Goal: Task Accomplishment & Management: Manage account settings

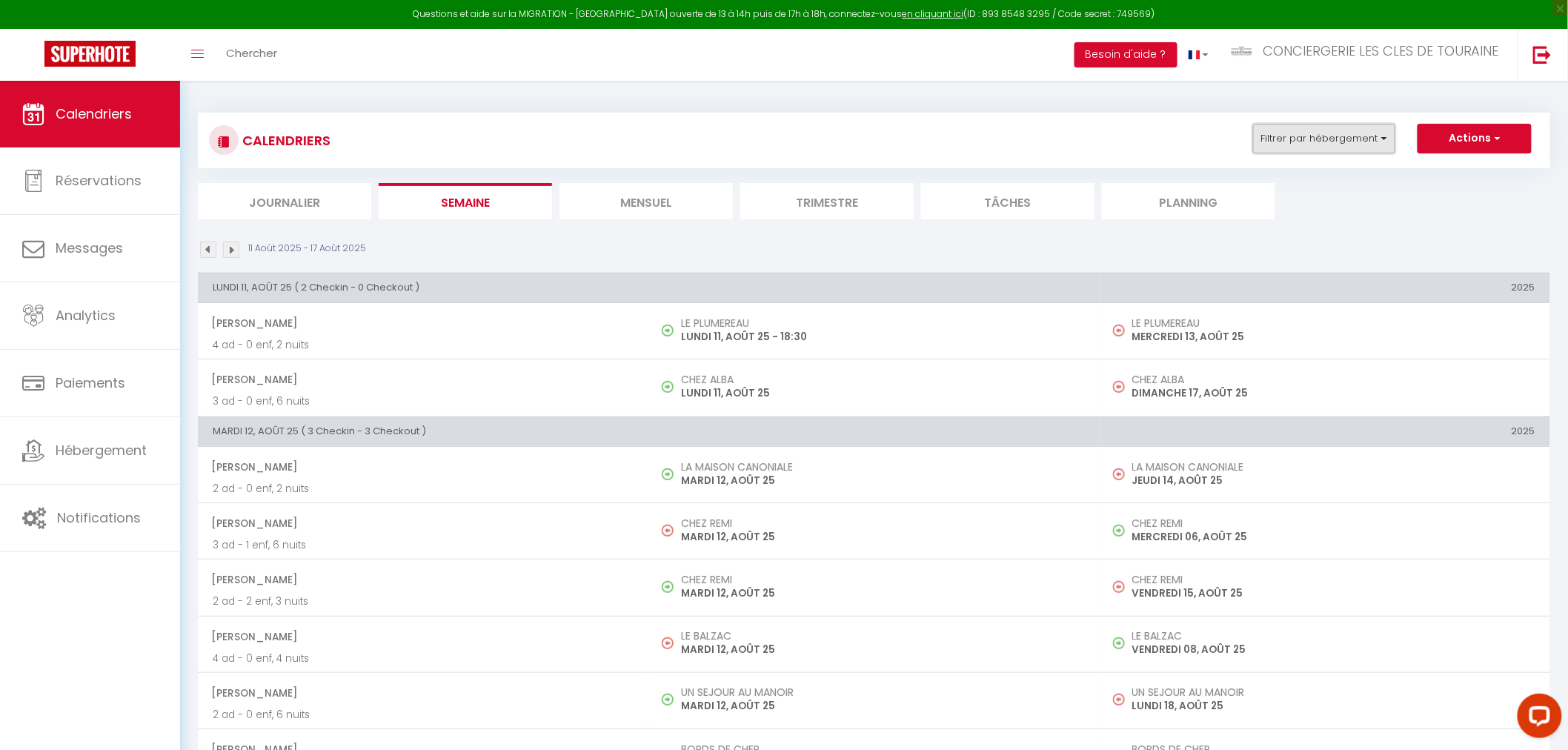
click at [1285, 142] on button "Filtrer par hébergement" at bounding box center [1324, 138] width 142 height 29
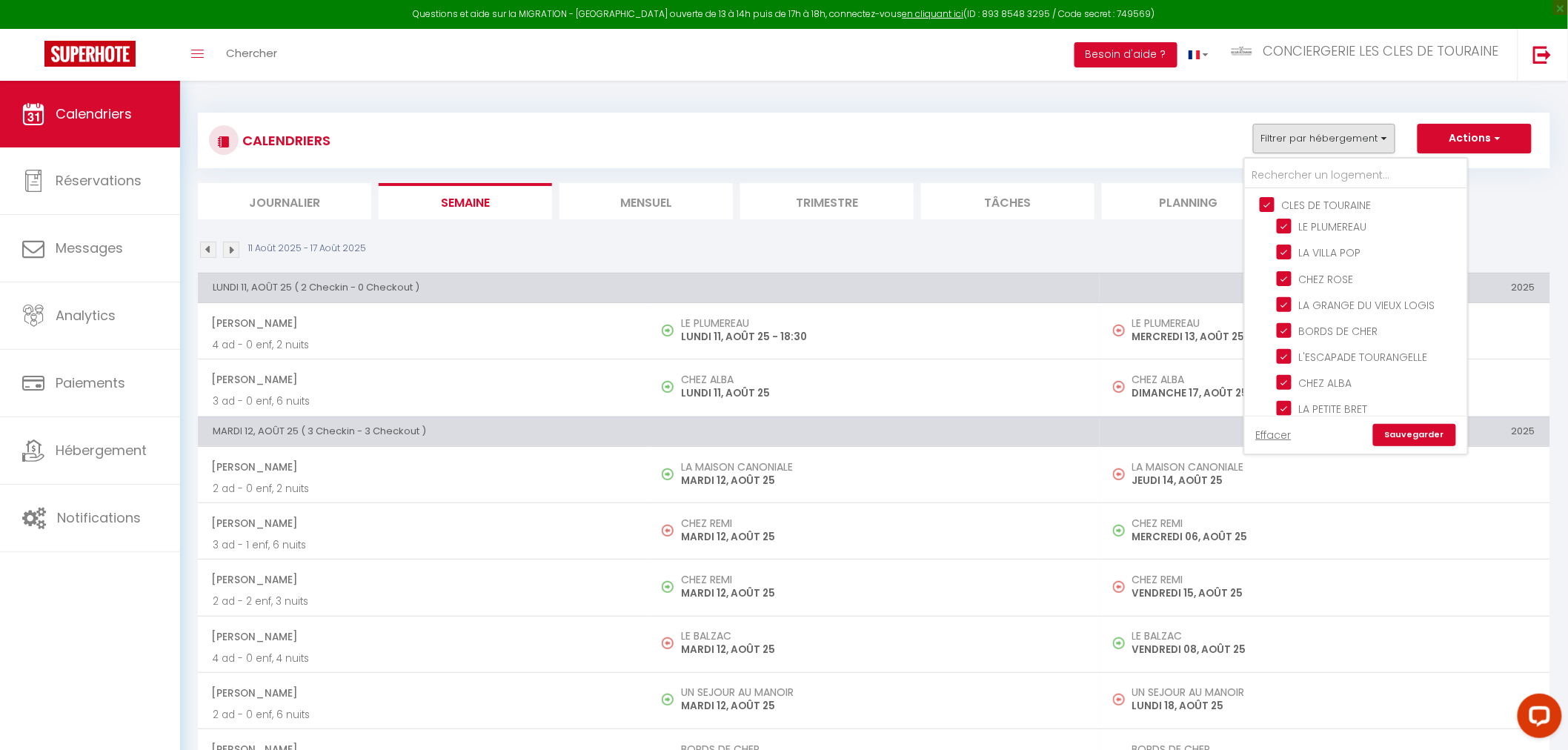
click at [1306, 205] on input "CLES DE TOURAINE" at bounding box center [1371, 203] width 222 height 15
checkbox input "false"
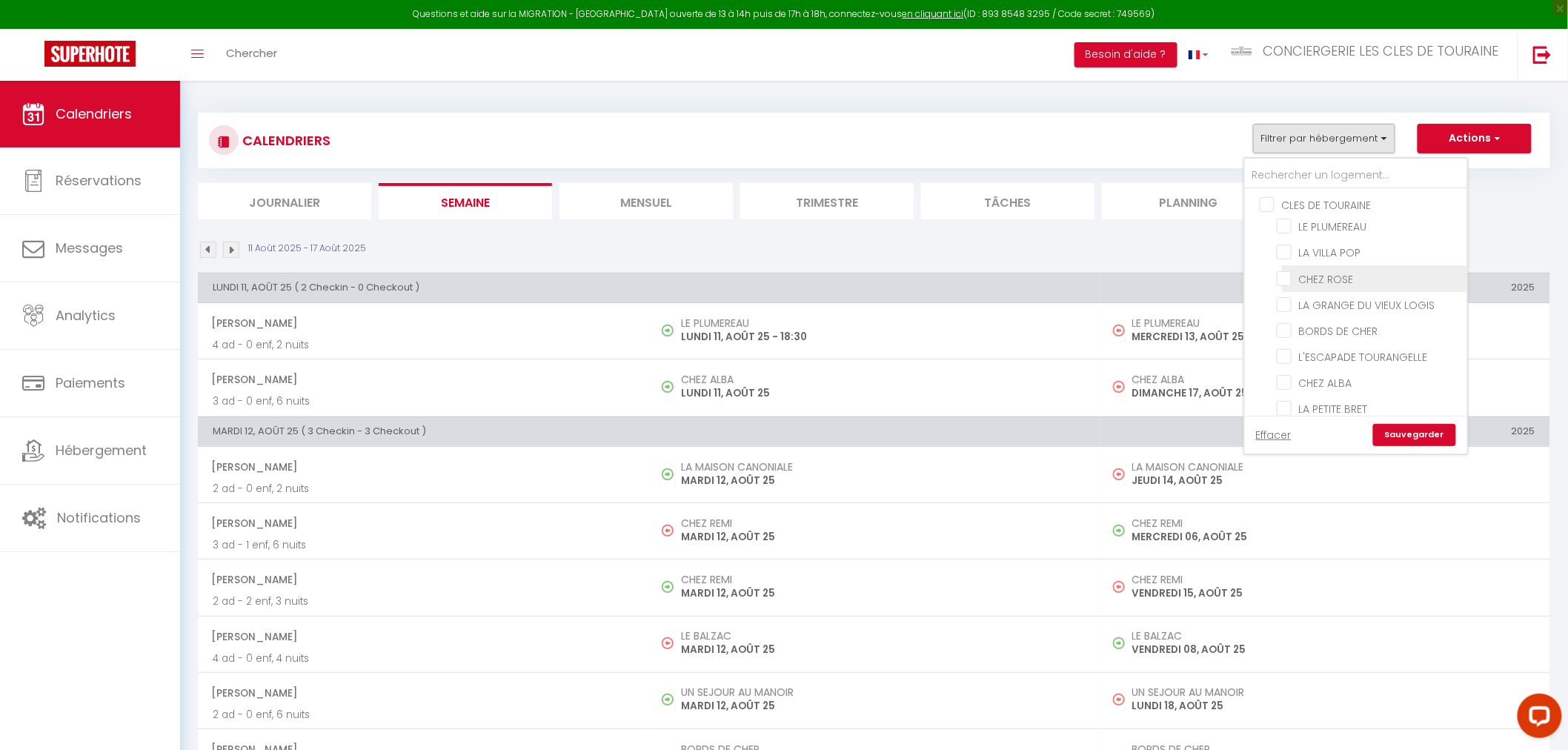
checkbox input "false"
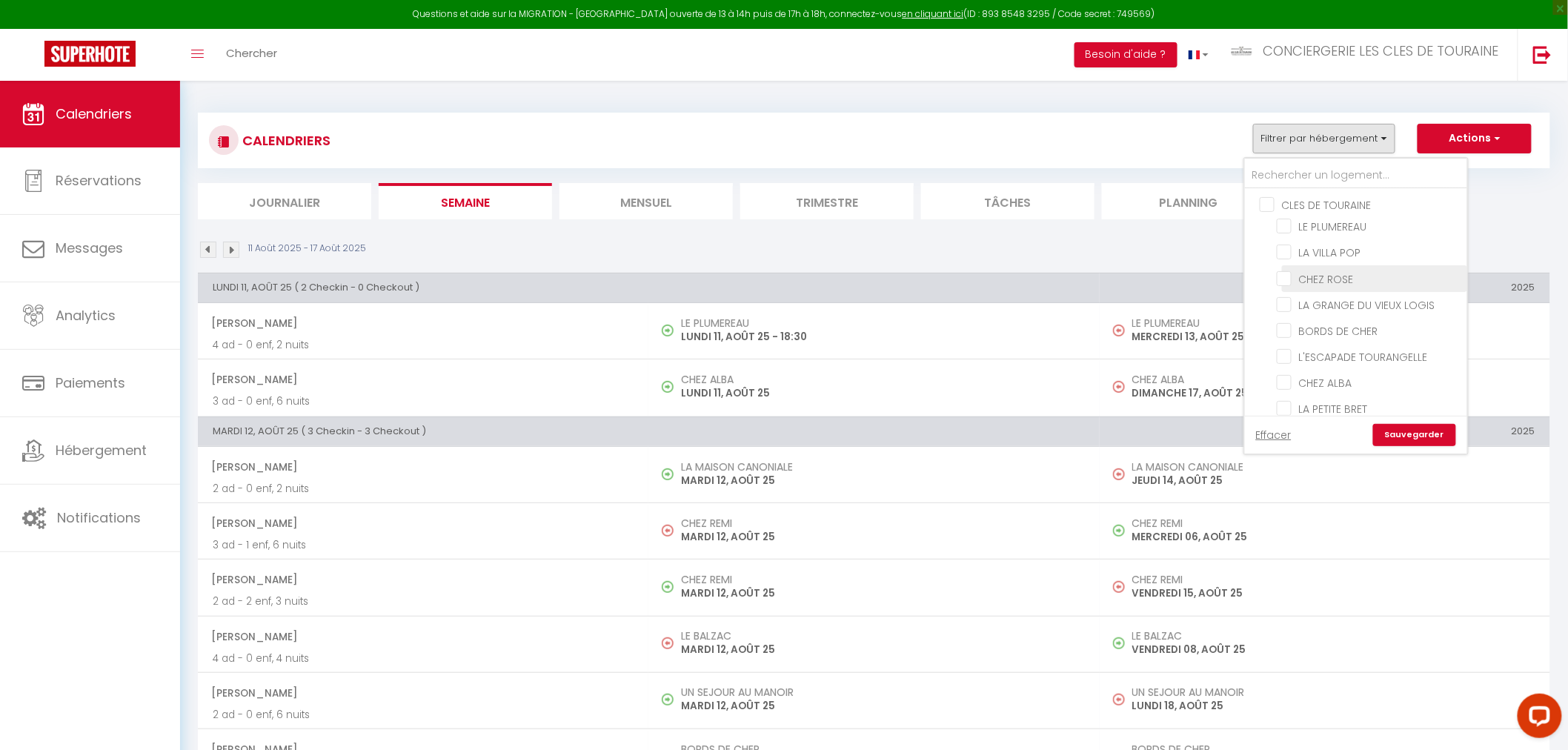
checkbox input "false"
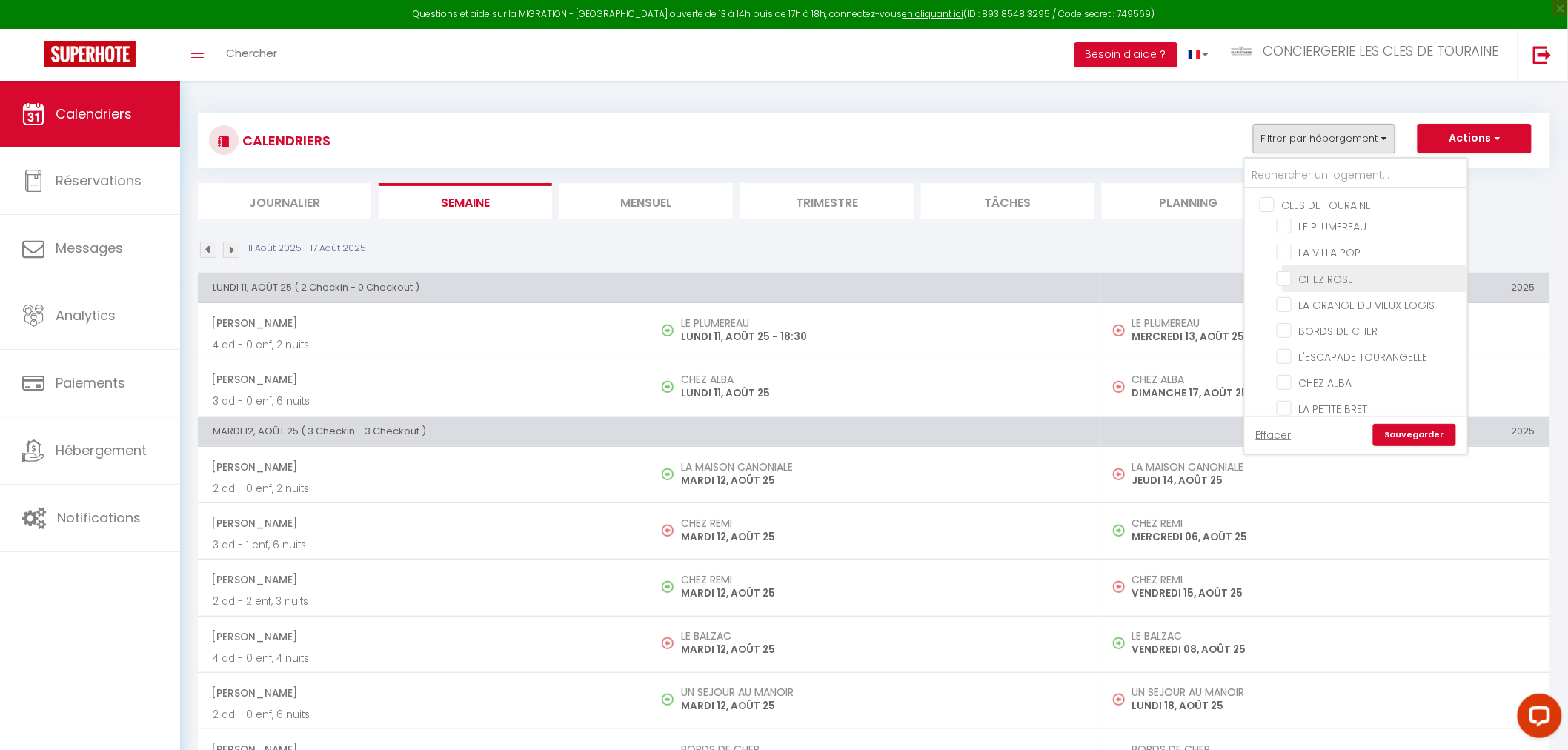
checkbox input "false"
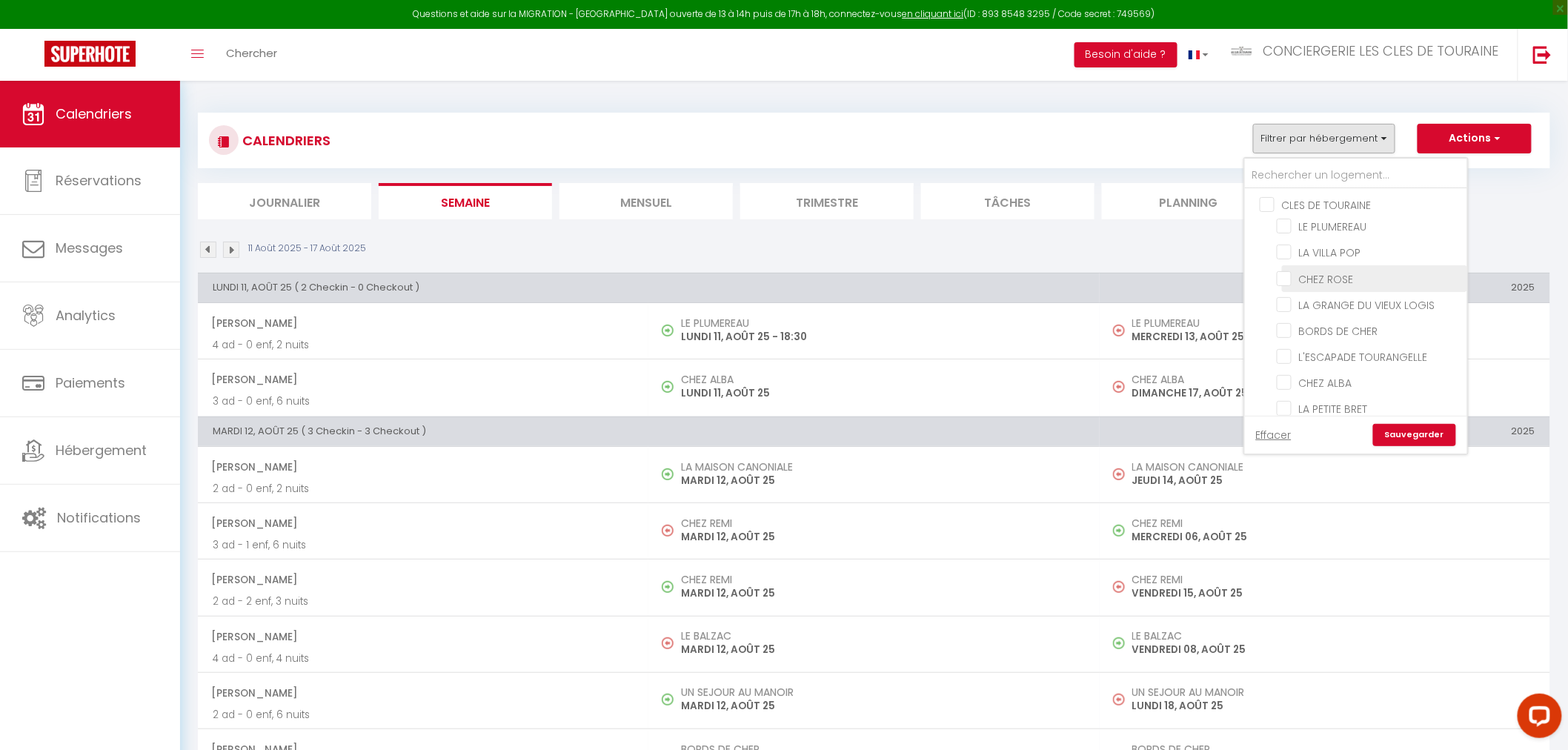
checkbox input "false"
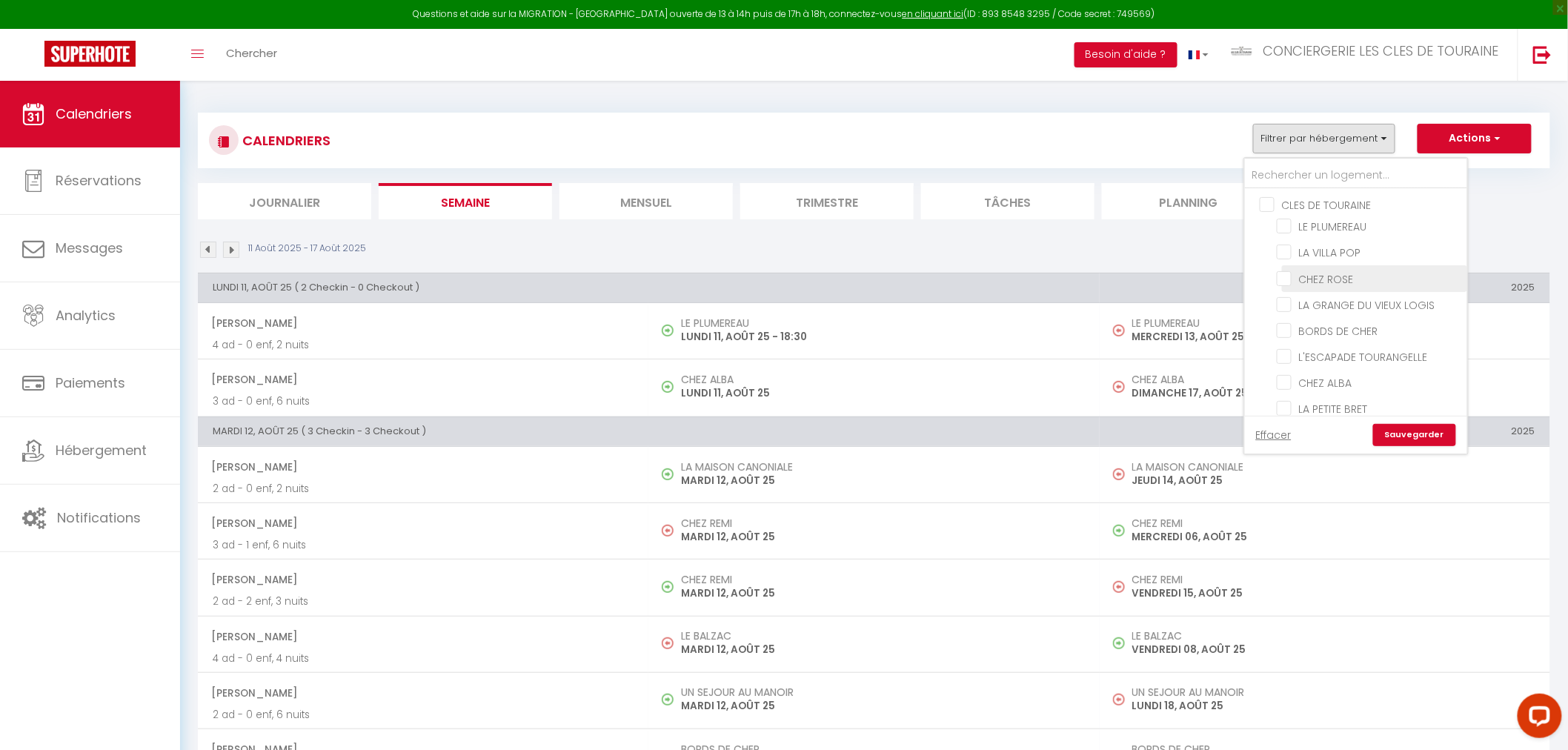
checkbox input "false"
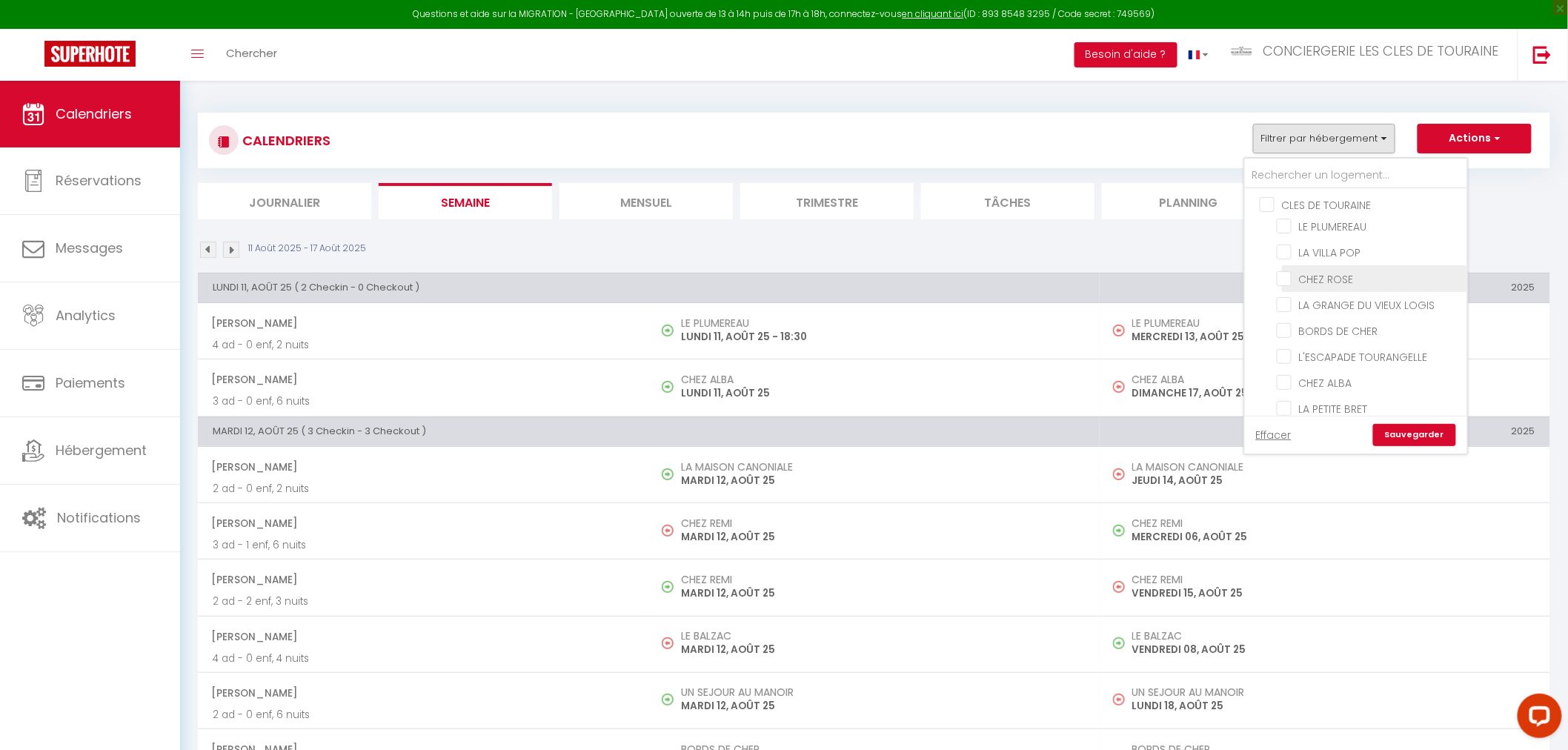
checkbox input "false"
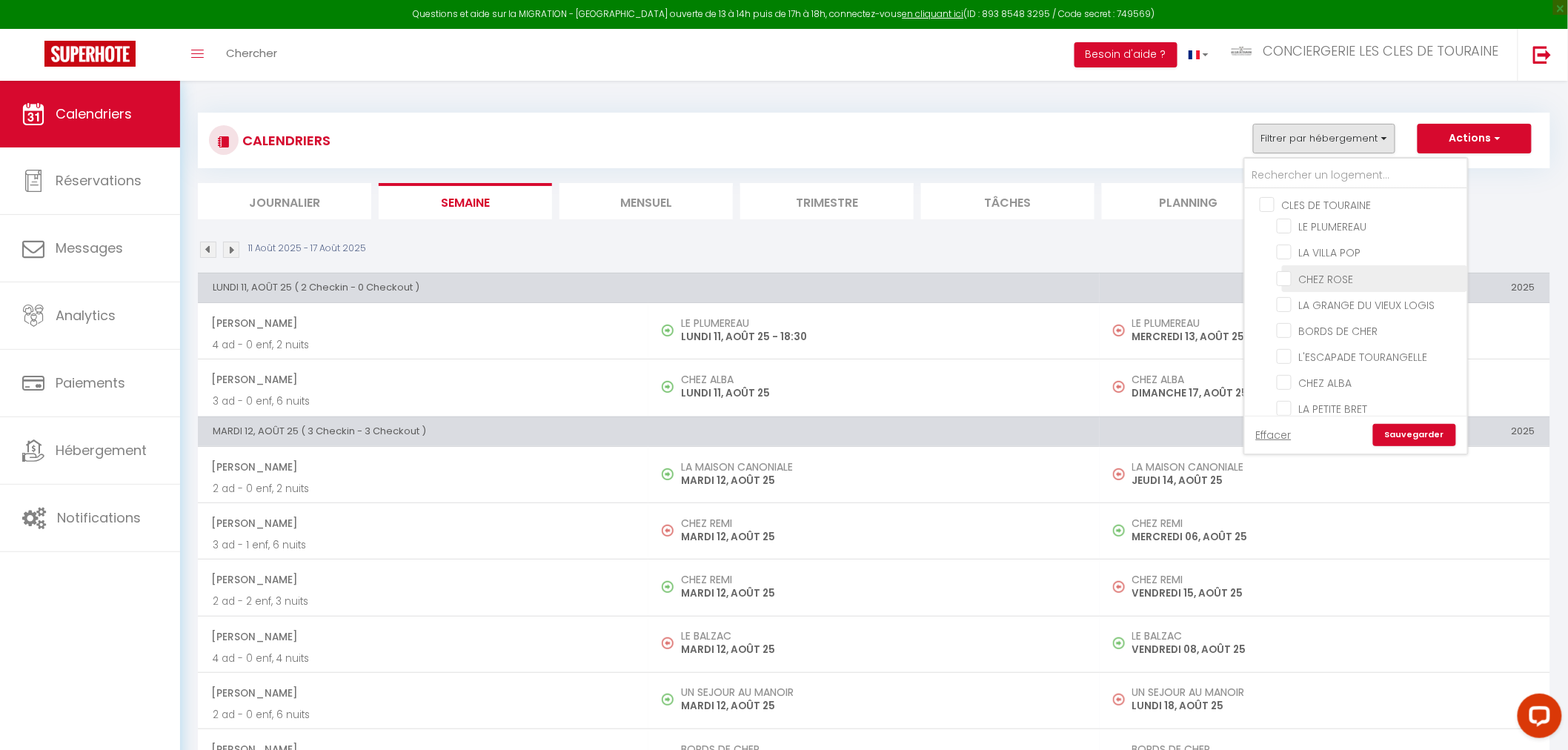
checkbox input "false"
click at [1347, 327] on input "LA PETITE BRET" at bounding box center [1369, 325] width 185 height 15
click at [1313, 321] on input "LA PETITE BRET" at bounding box center [1369, 325] width 185 height 15
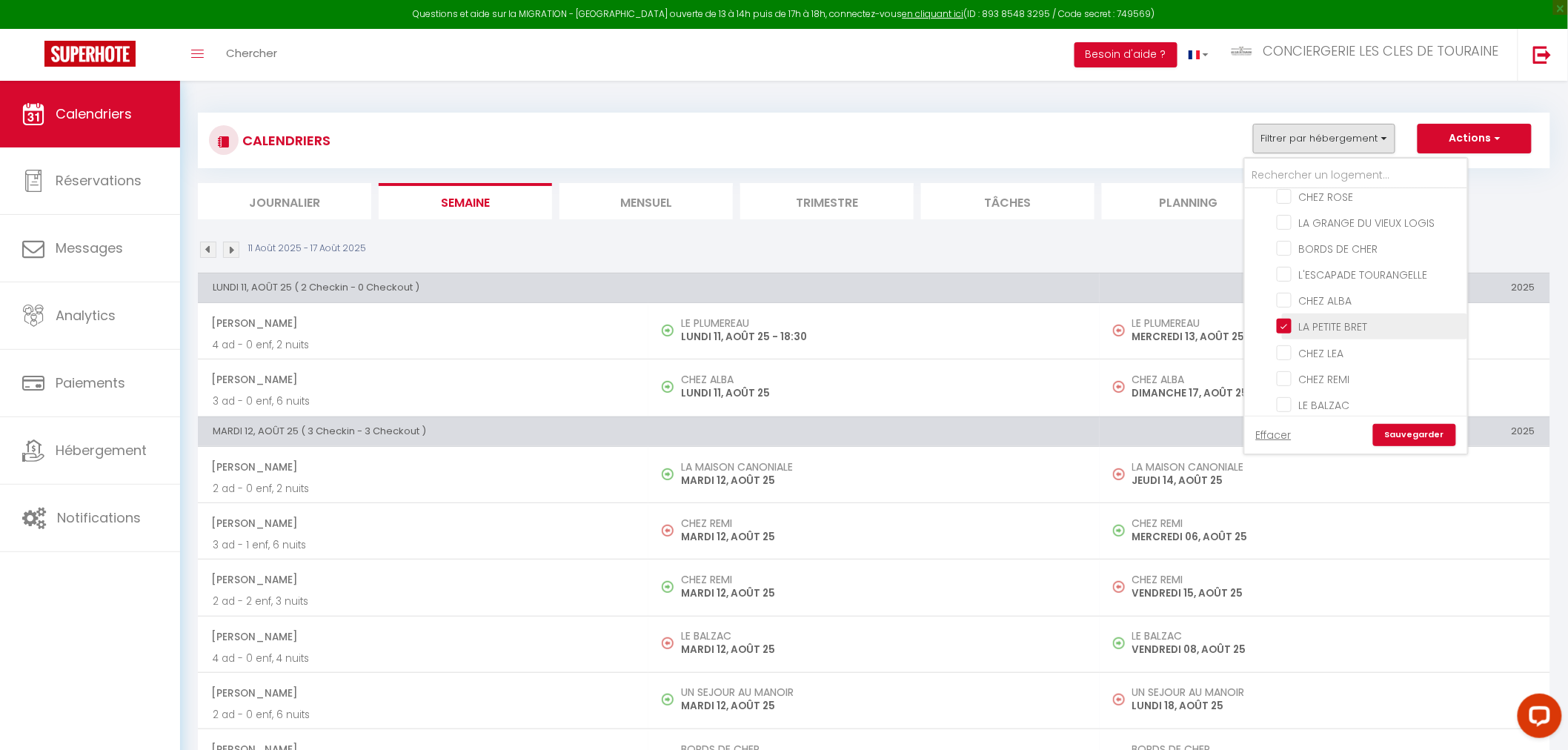
checkbox input "false"
click at [1351, 380] on input "LE CLOS DE LA BRENNE" at bounding box center [1369, 387] width 185 height 15
checkbox input "true"
checkbox input "false"
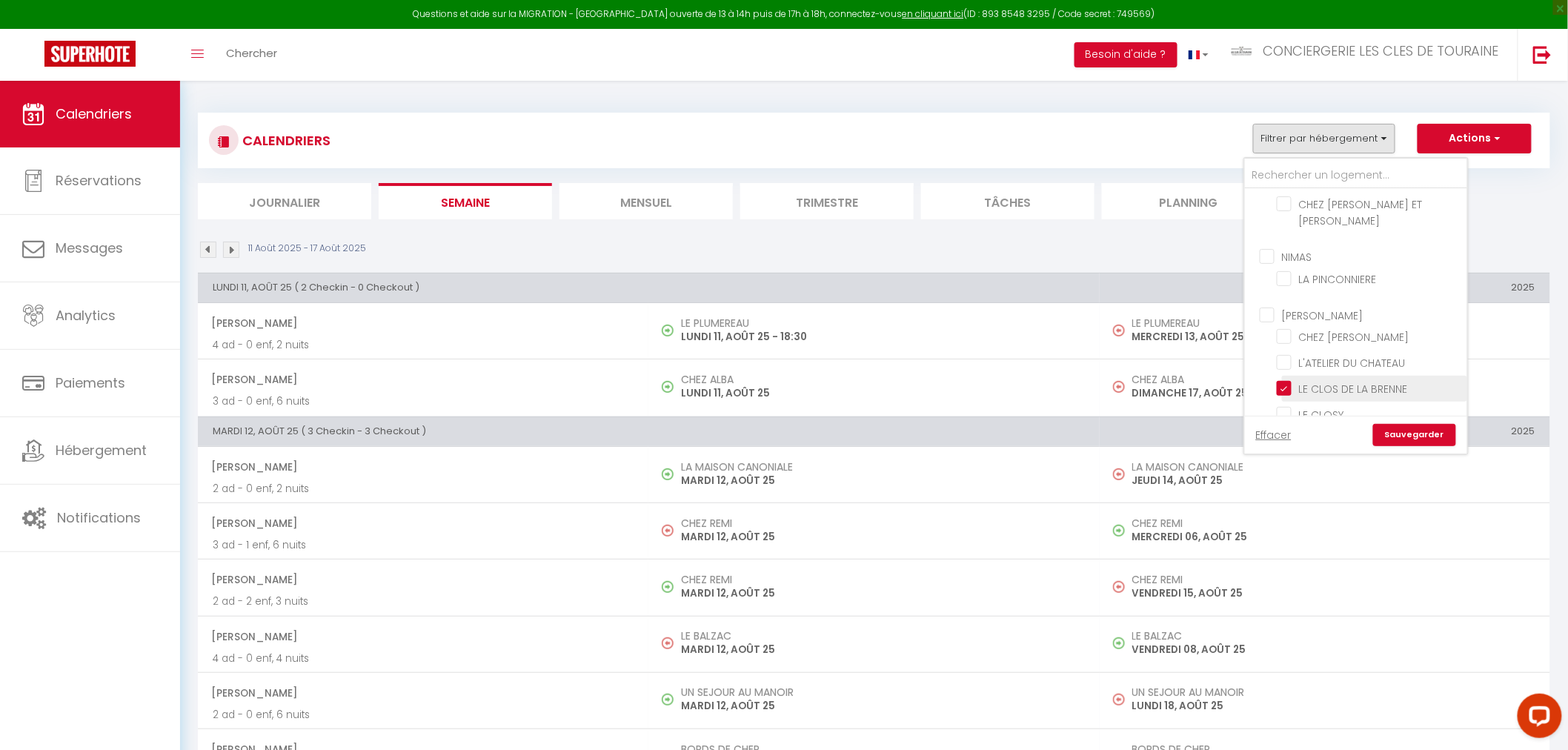
checkbox input "false"
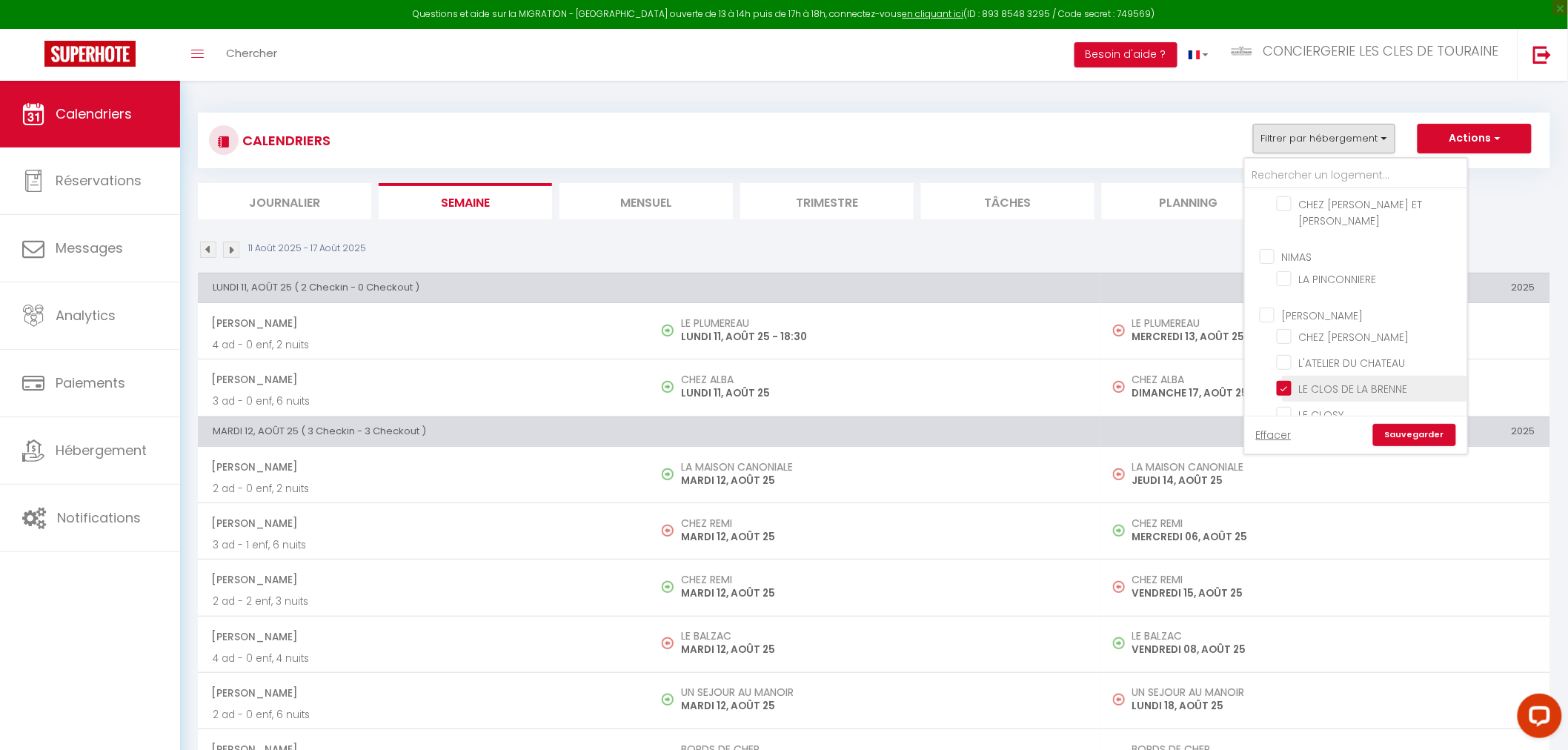
checkbox input "false"
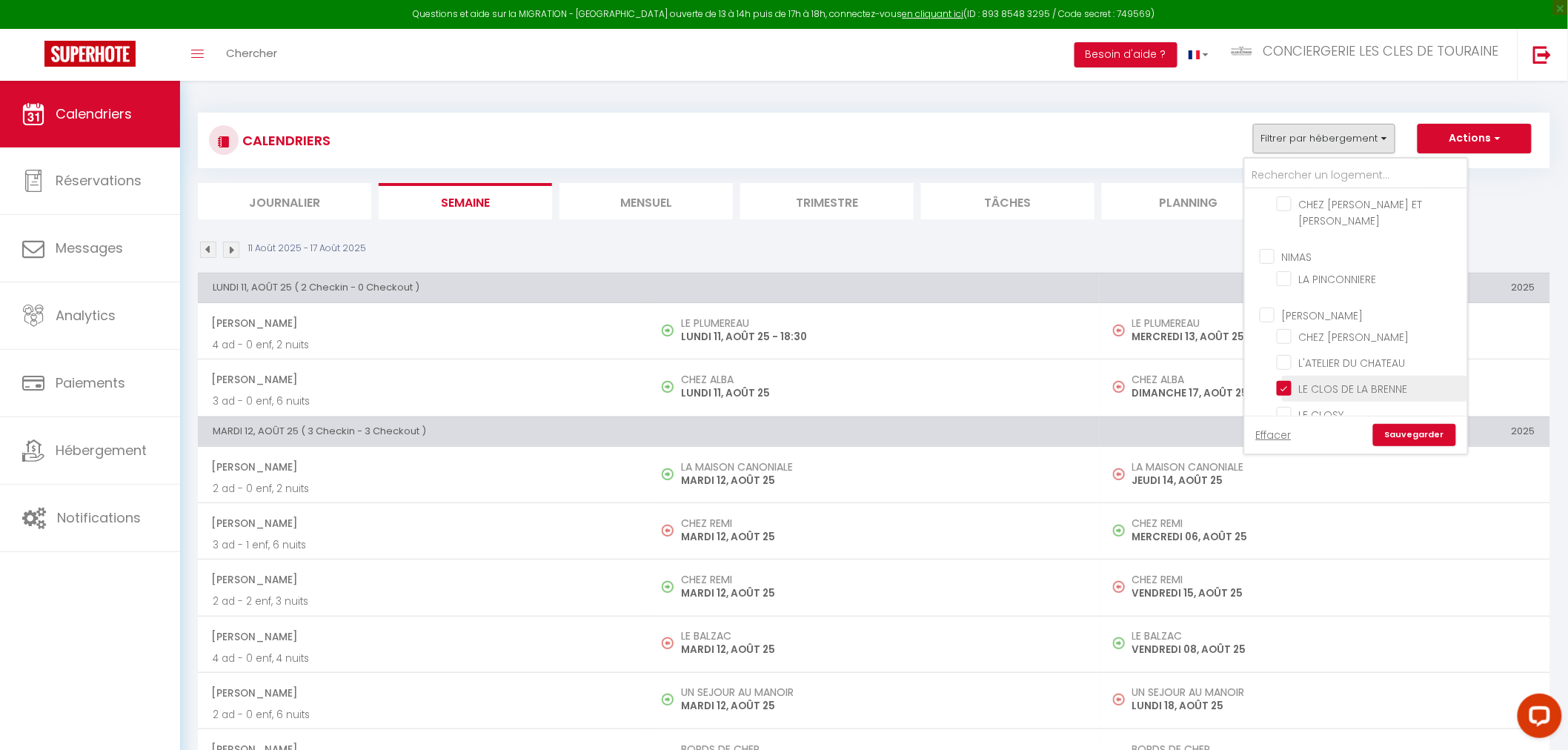
checkbox input "false"
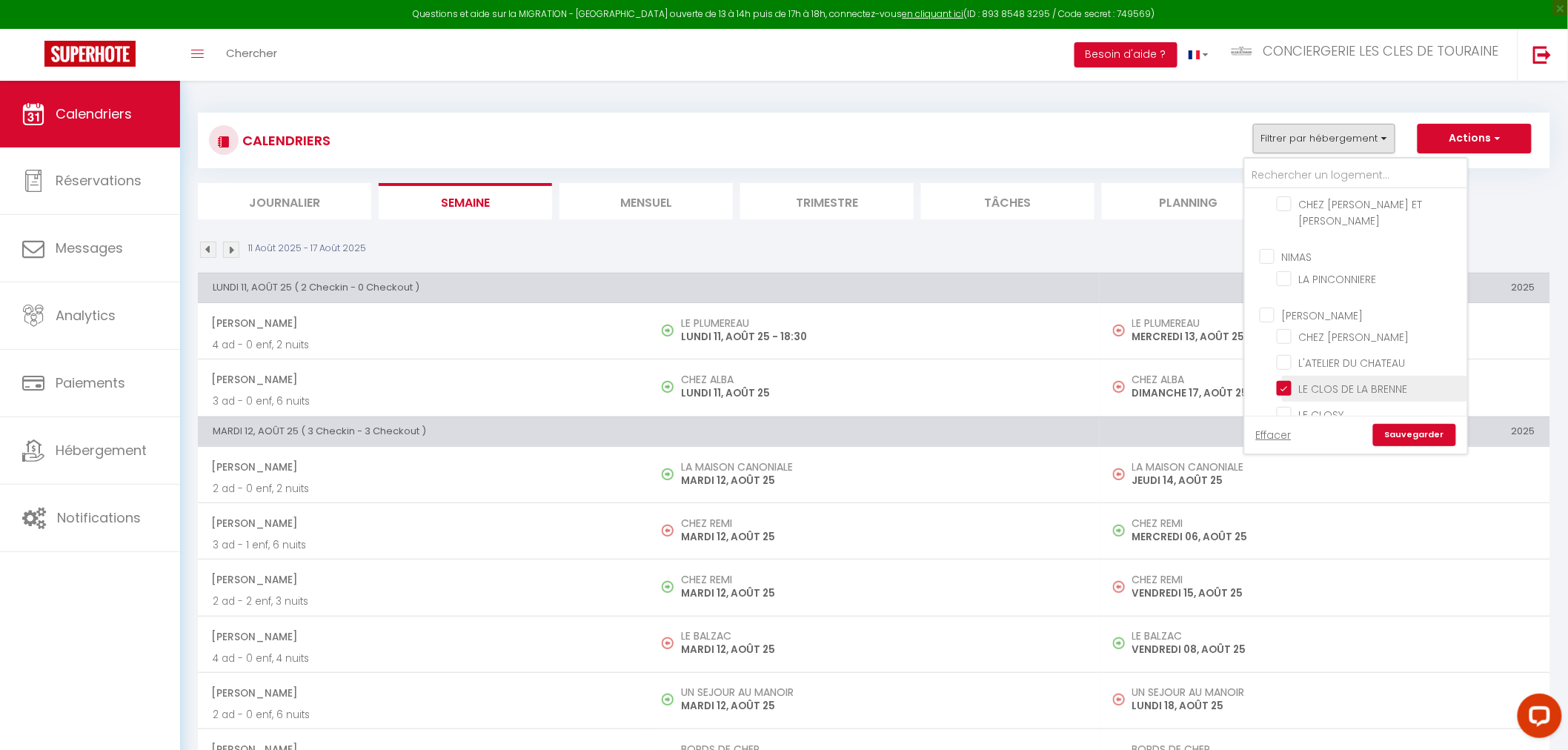
checkbox input "false"
click at [1430, 431] on link "Sauvegarder" at bounding box center [1414, 435] width 83 height 22
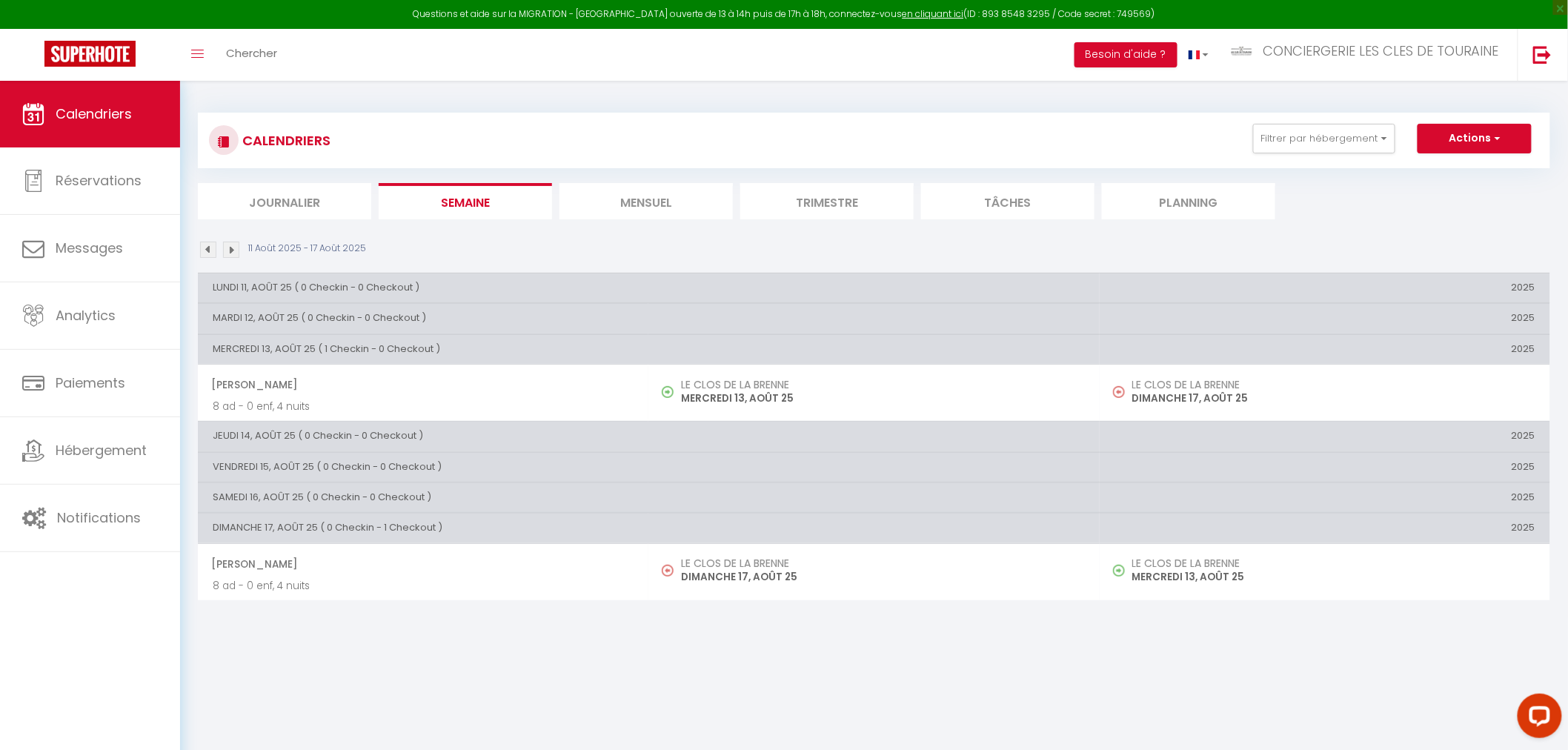
click at [678, 212] on li "Mensuel" at bounding box center [647, 201] width 174 height 36
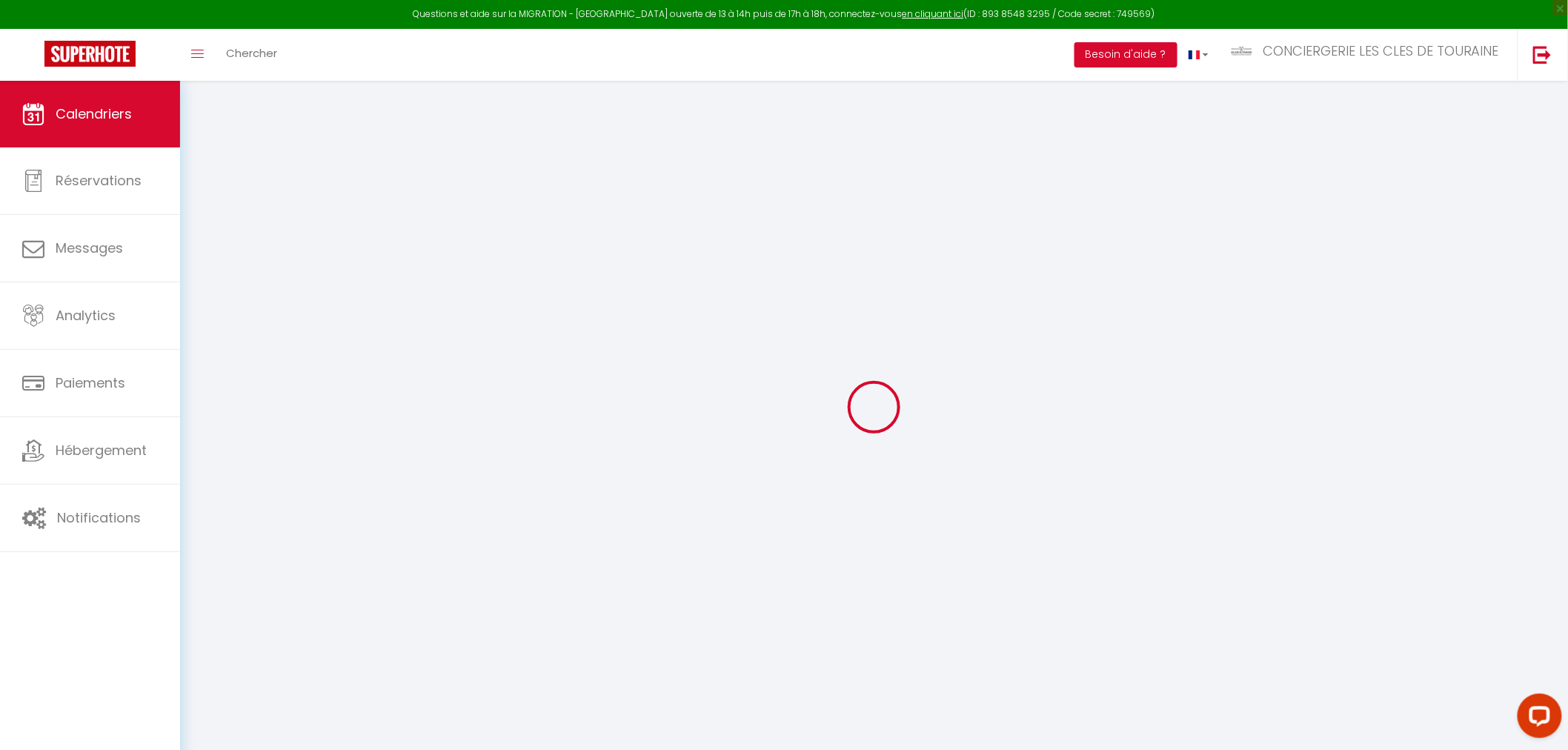
select select
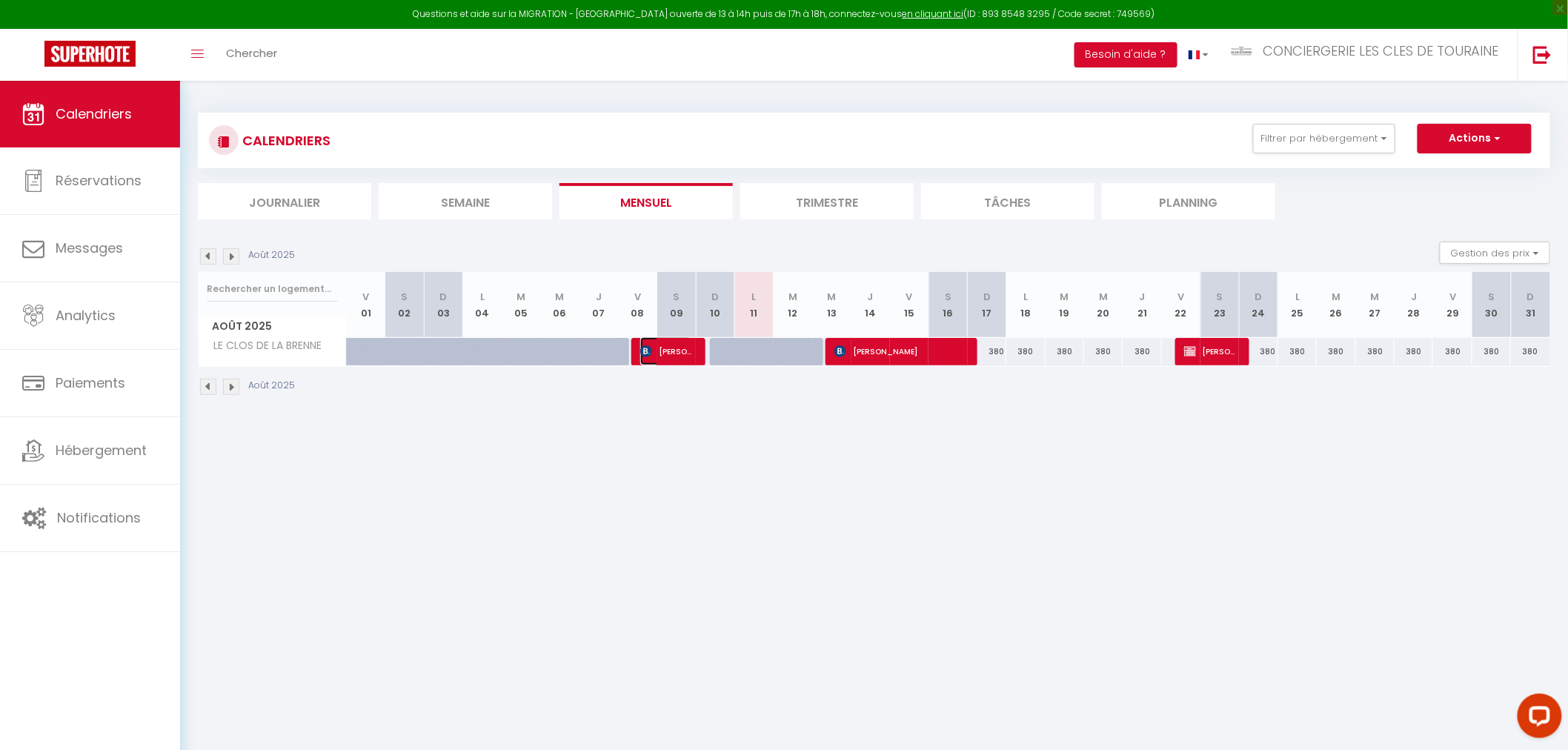
click at [680, 353] on span "[PERSON_NAME]" at bounding box center [665, 351] width 51 height 28
select select "OK"
select select "0"
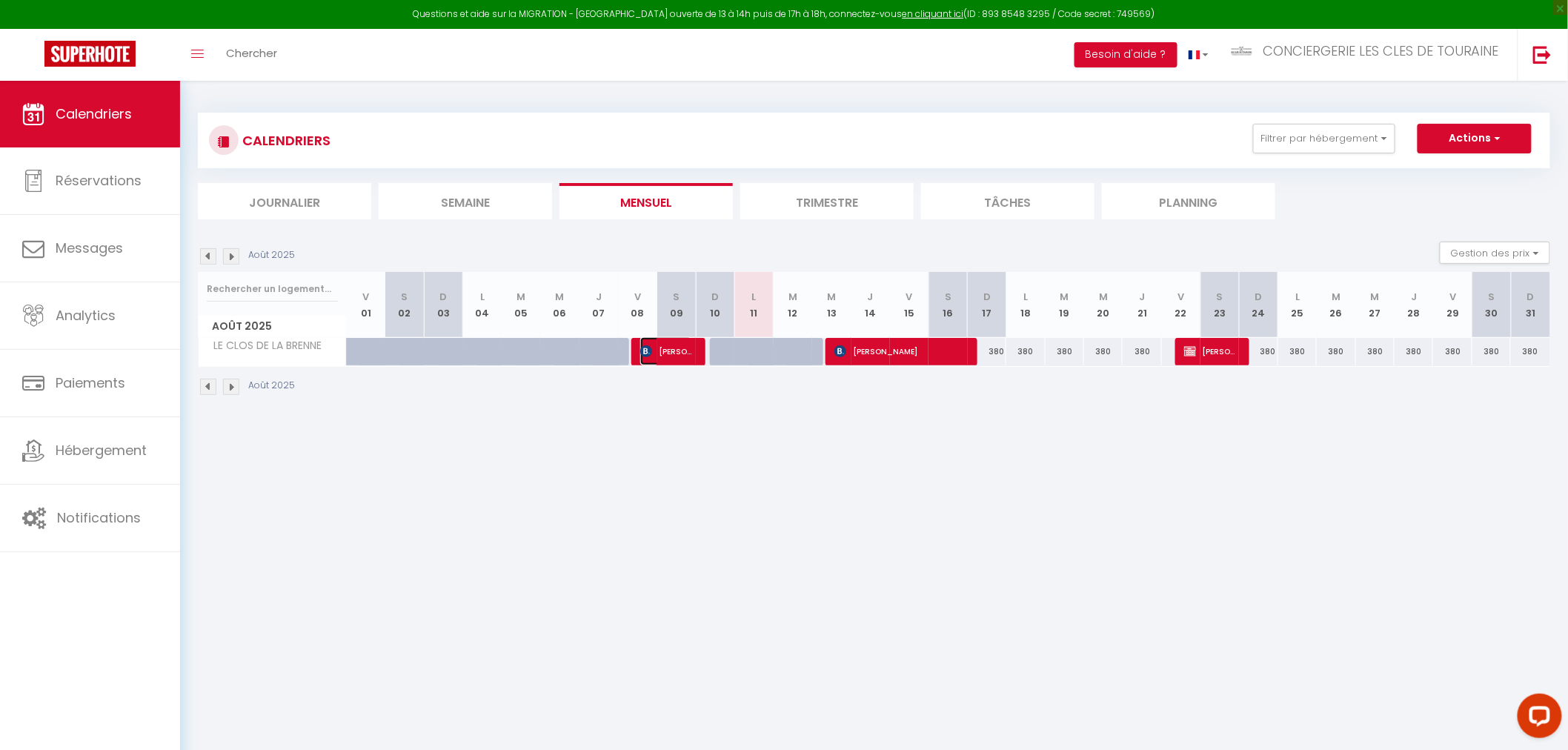
select select "1"
select select
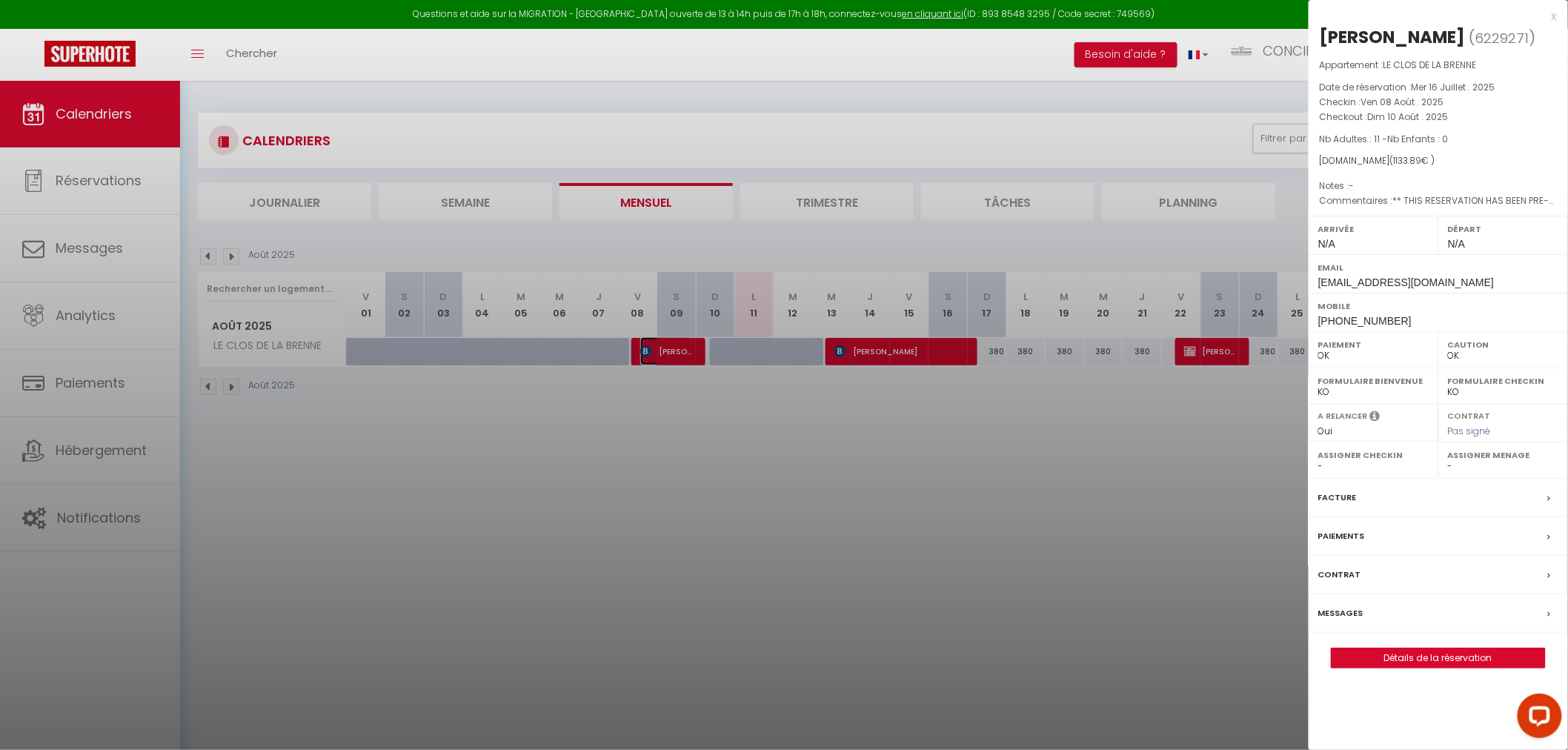
select select "30277"
select select "32445"
click at [1416, 652] on link "Détails de la réservation" at bounding box center [1437, 658] width 214 height 20
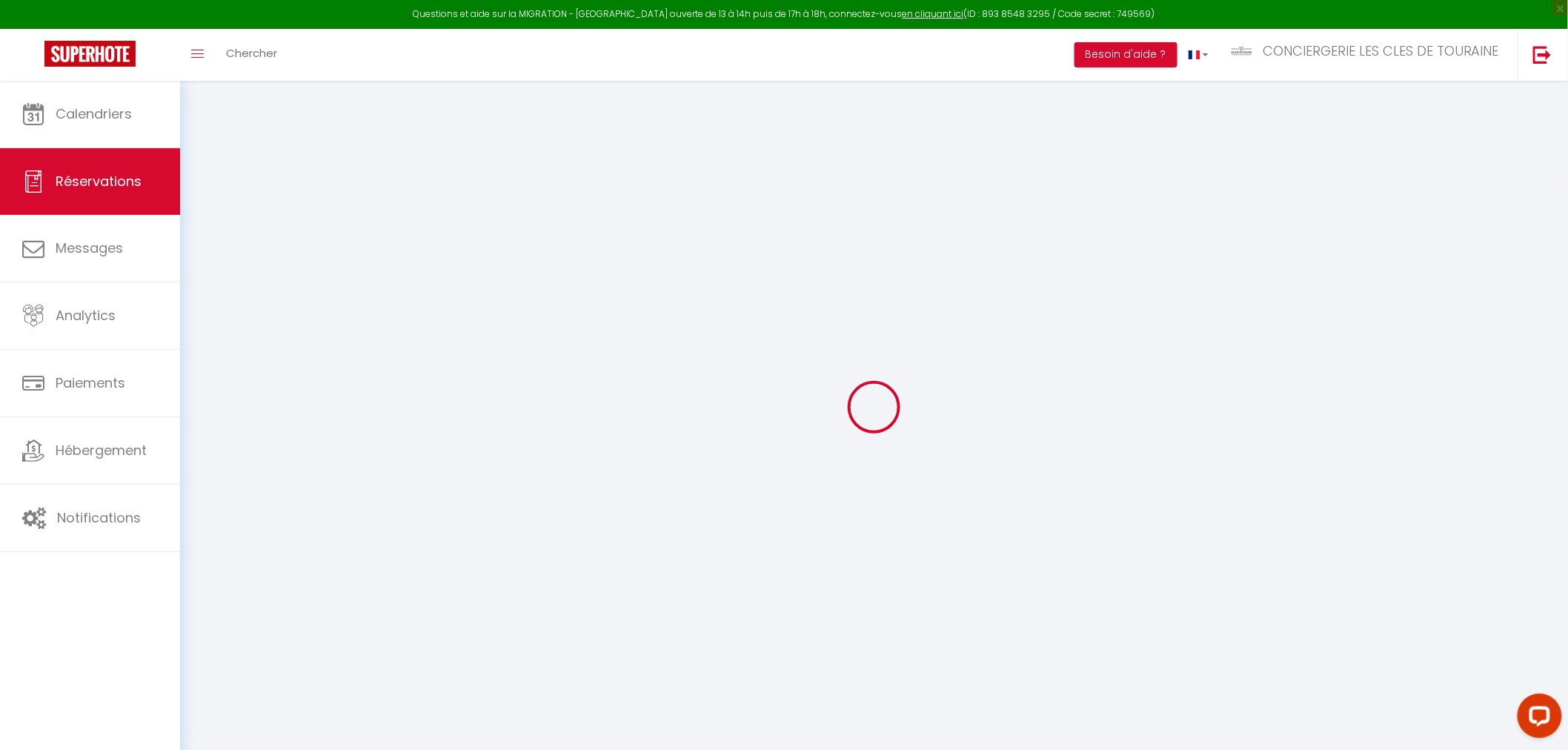
select select
checkbox input "false"
select select
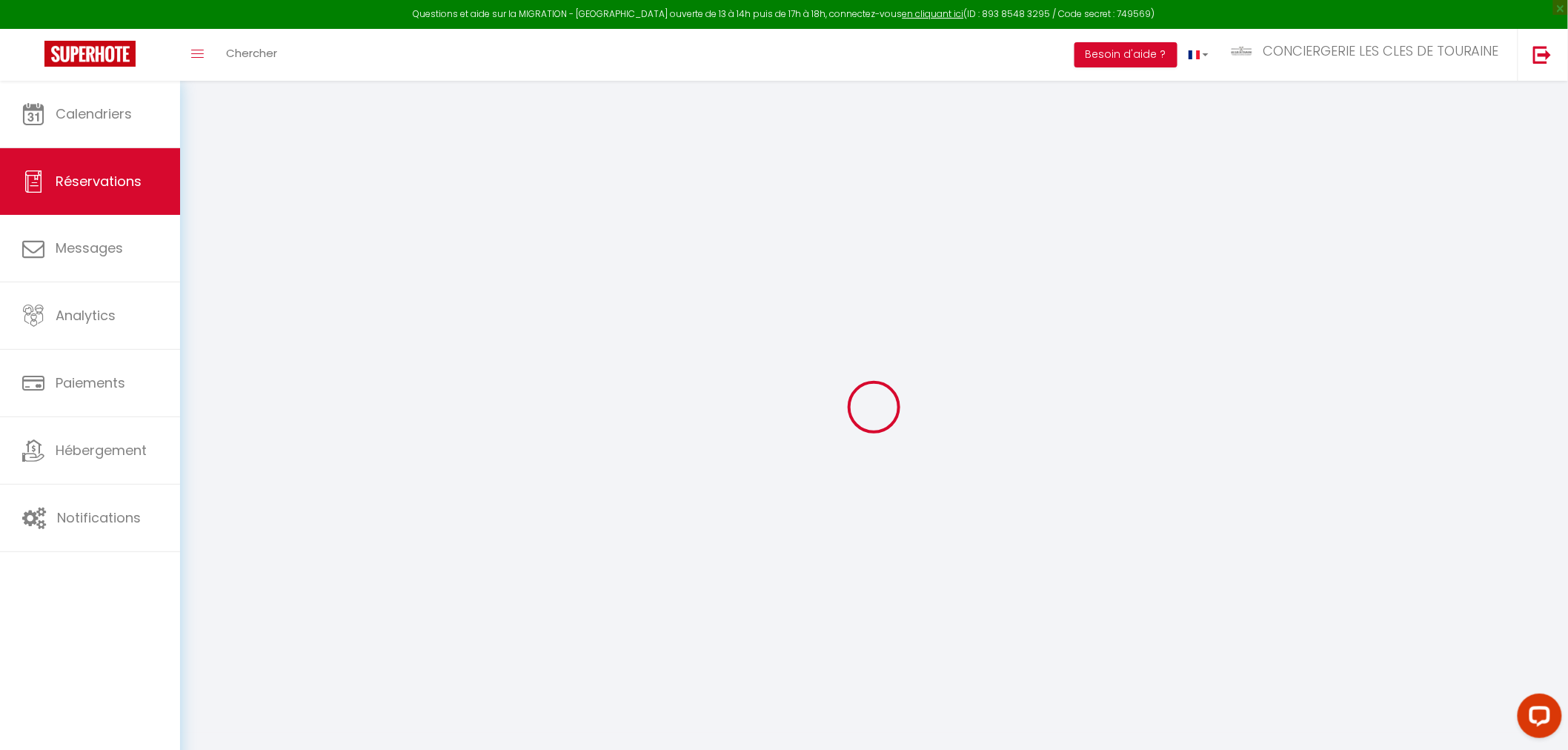
checkbox input "false"
type textarea "** THIS RESERVATION HAS BEEN PRE-PAID ** Approximate time of arrival: between 1…"
type input "140"
type input "41.89"
select select
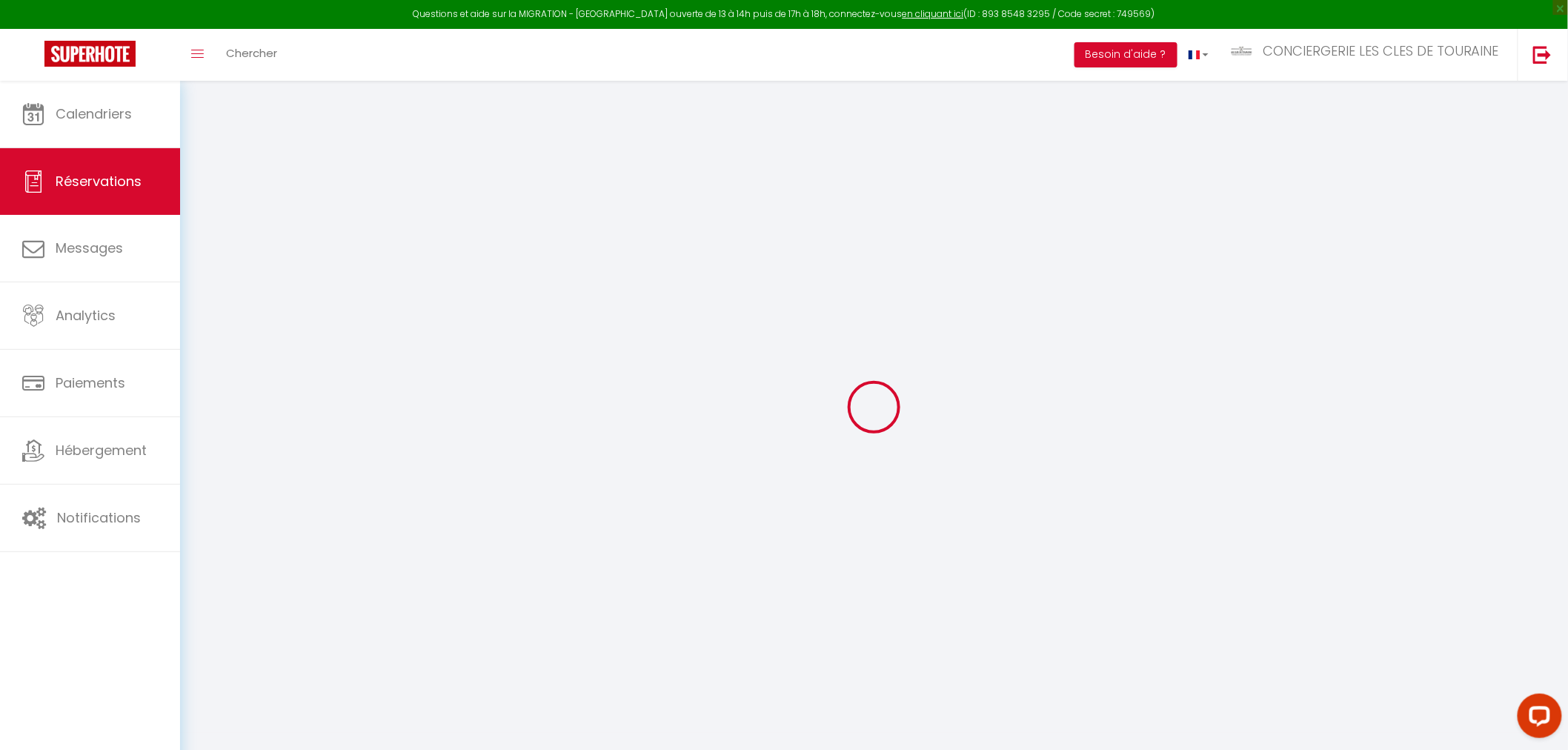
select select
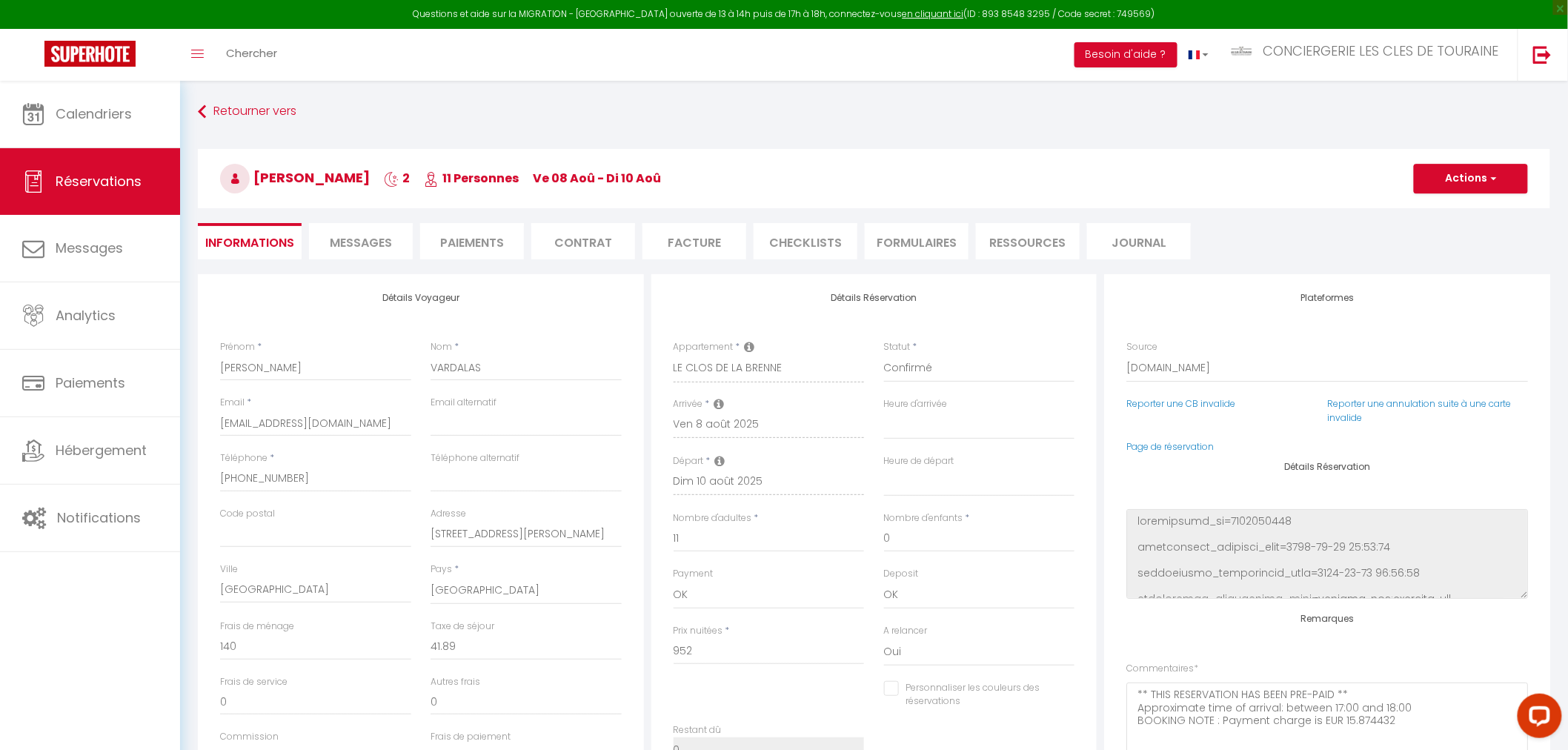
checkbox input "false"
select select
click at [1173, 447] on link "Page de réservation" at bounding box center [1170, 446] width 88 height 13
select select
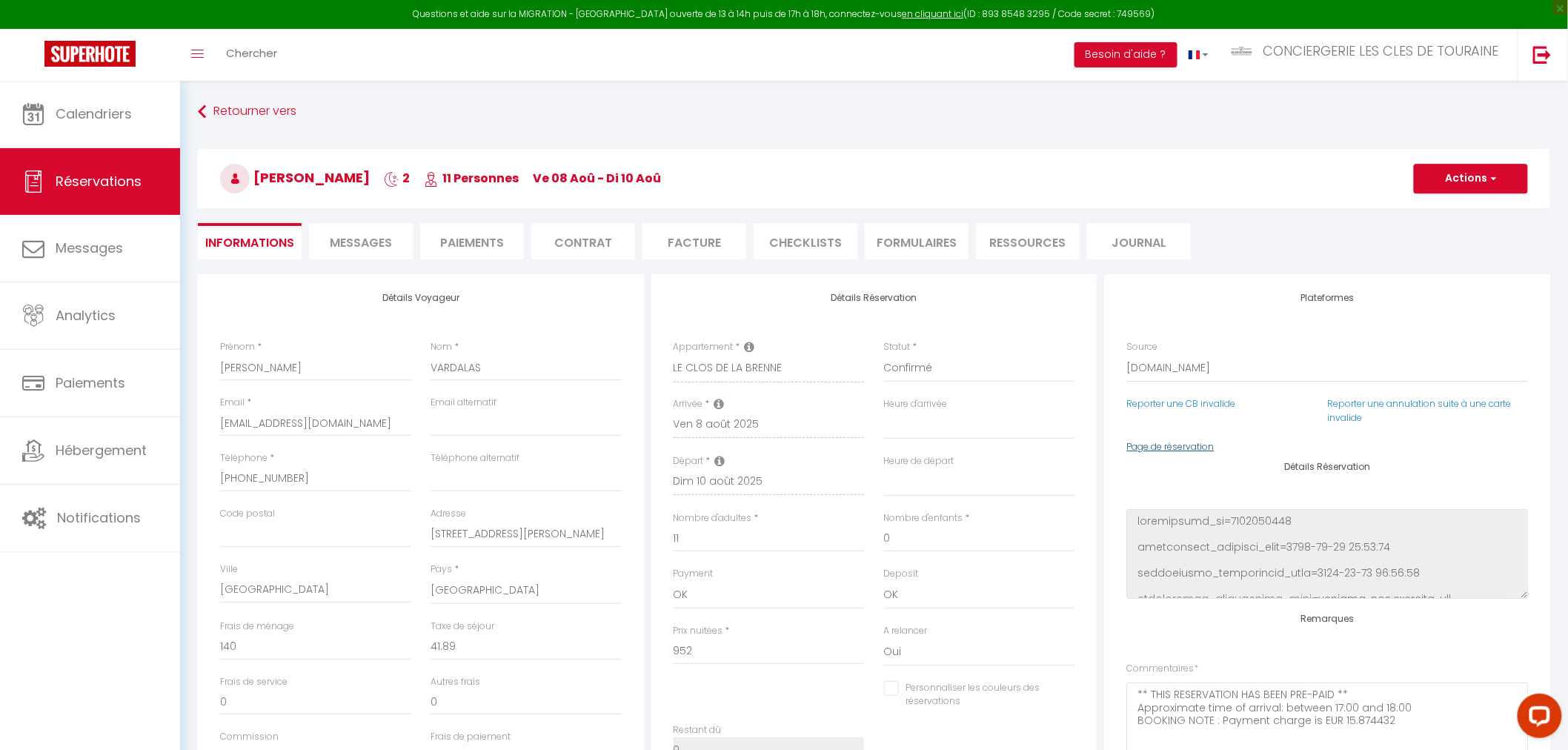
select select
checkbox input "false"
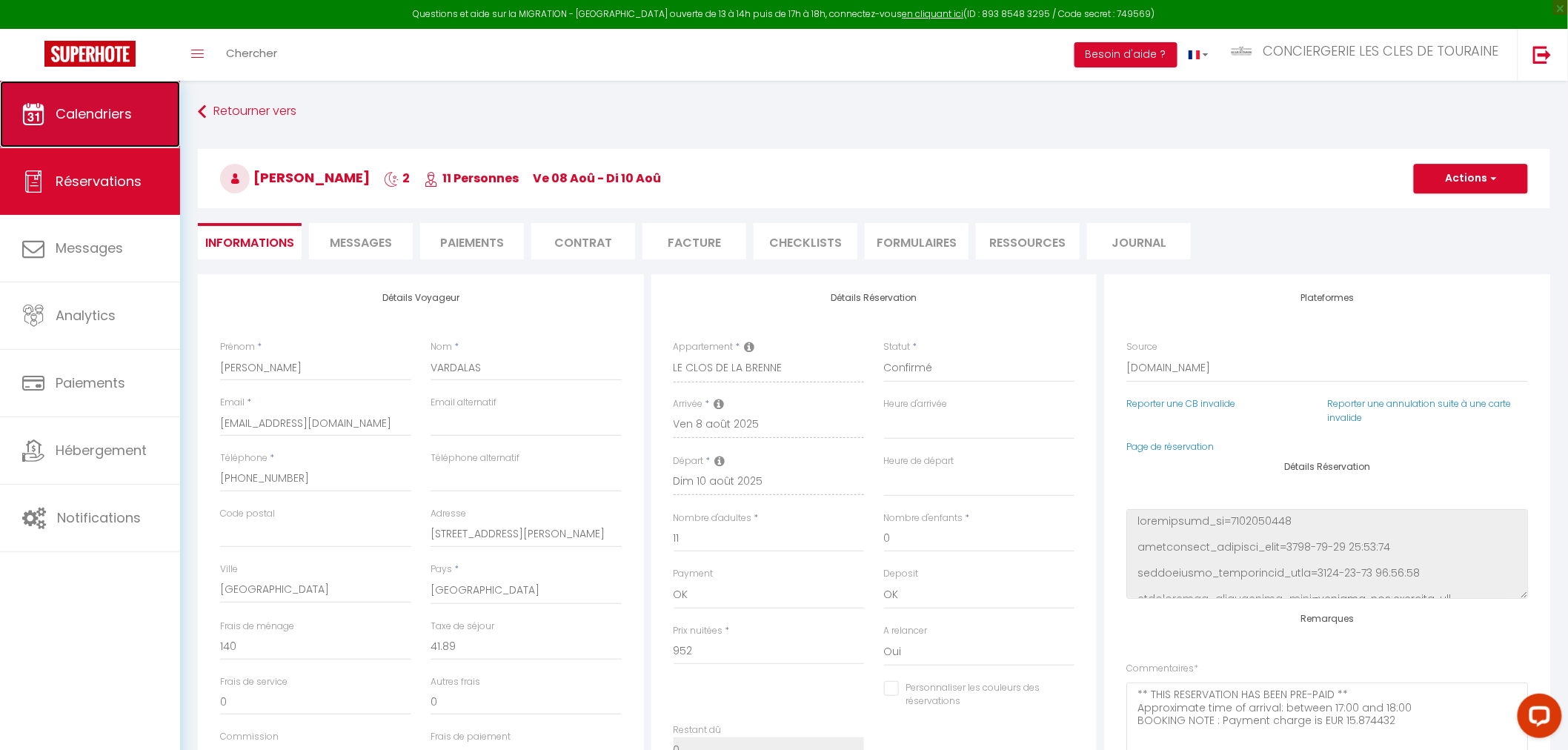
click at [82, 112] on span "Calendriers" at bounding box center [94, 113] width 76 height 19
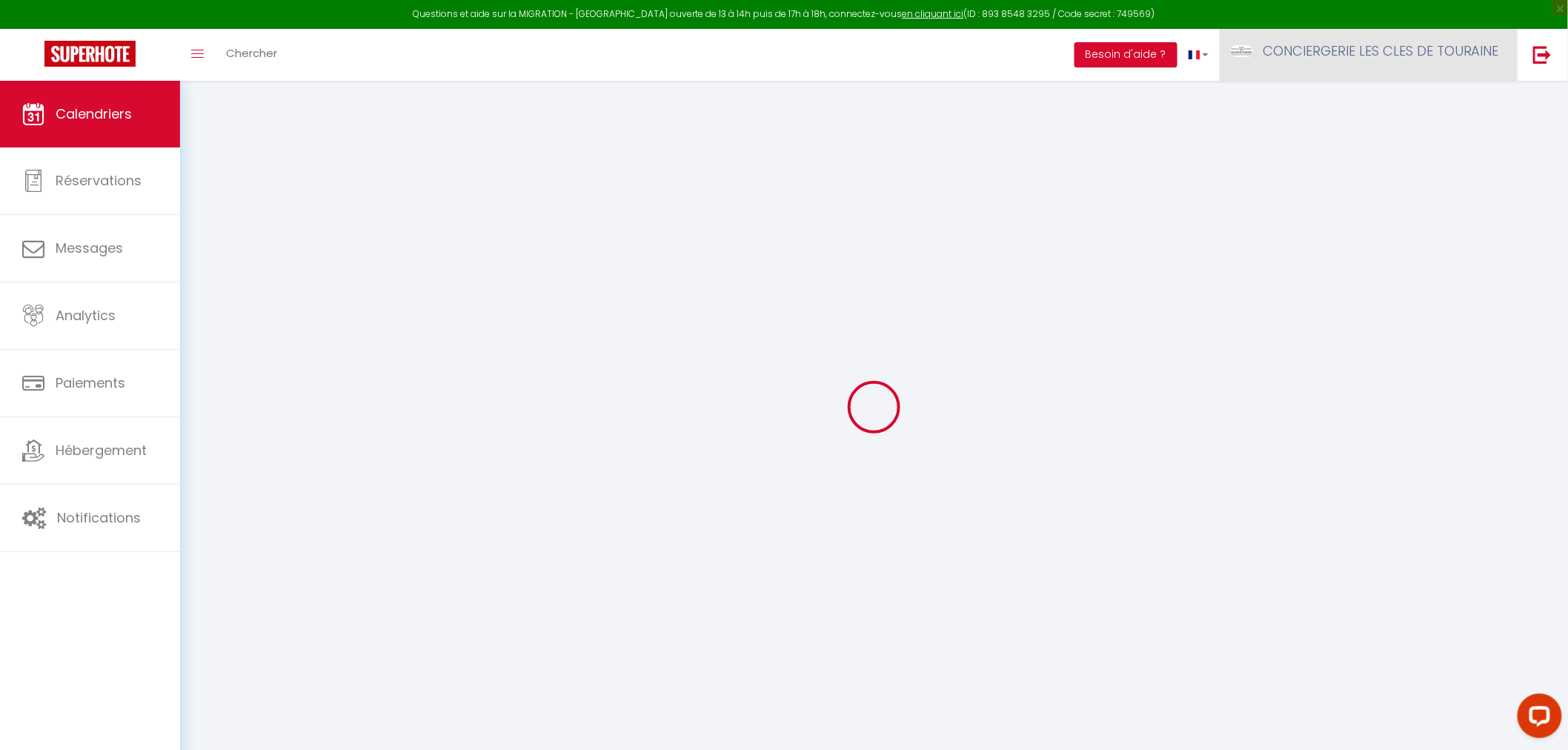
click at [1308, 64] on link "CONCIERGERIE LES CLES DE TOURAINE" at bounding box center [1368, 55] width 297 height 52
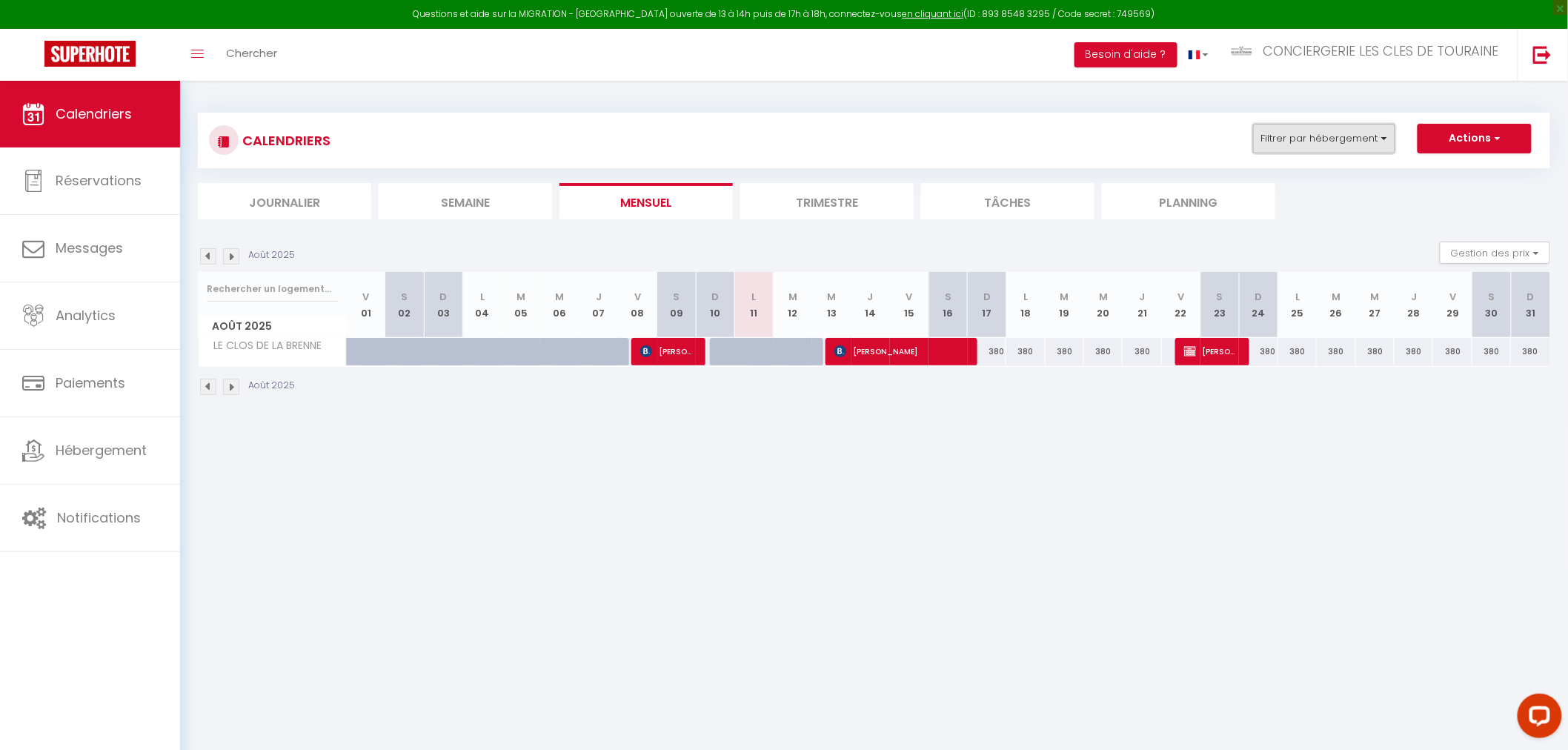
click at [1286, 134] on button "Filtrer par hébergement" at bounding box center [1324, 138] width 142 height 29
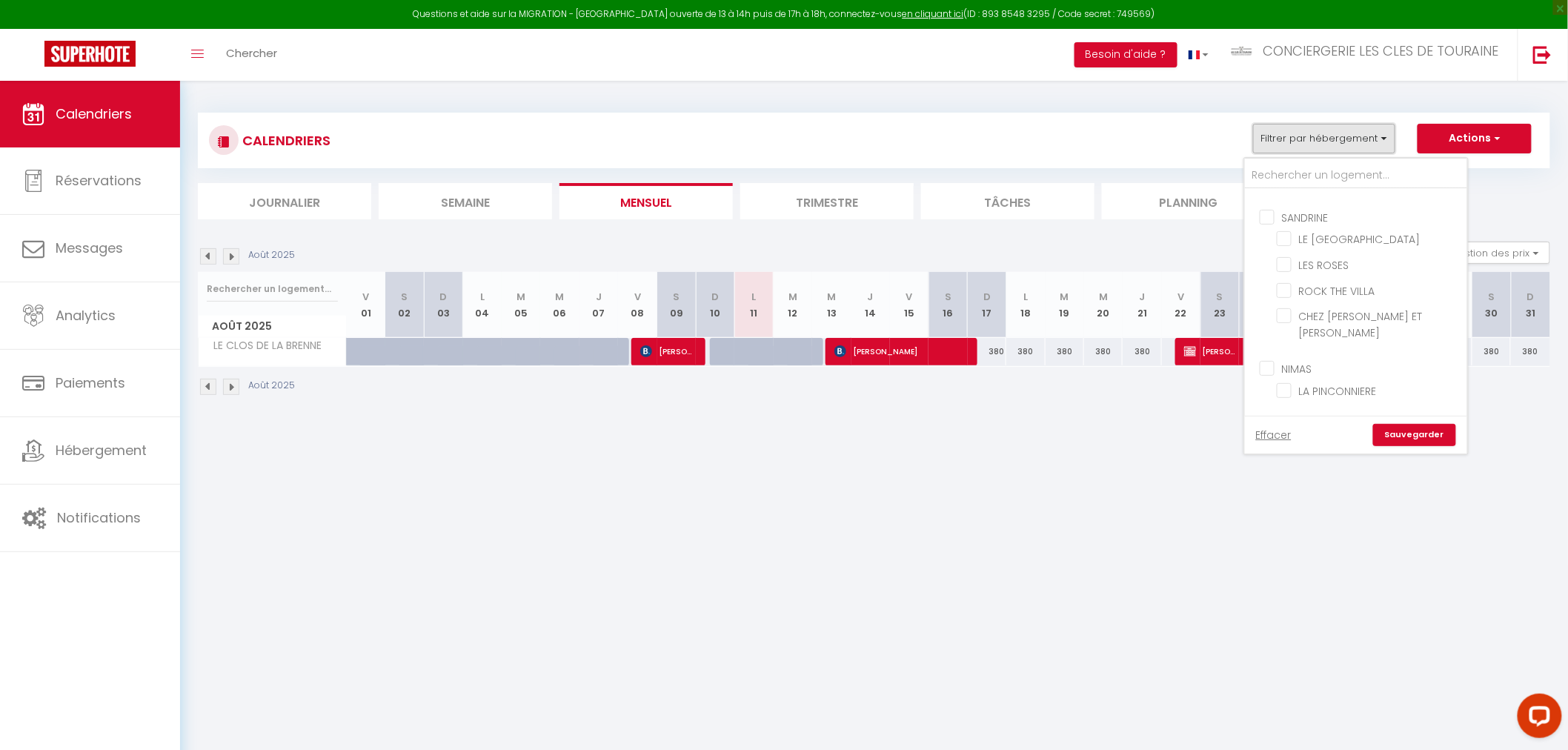
scroll to position [823, 0]
click at [1352, 436] on input "LE CLOS DE LA BRENNE" at bounding box center [1369, 443] width 185 height 15
checkbox input "false"
click at [1364, 335] on input "ROCK THE VILLA" at bounding box center [1369, 341] width 185 height 15
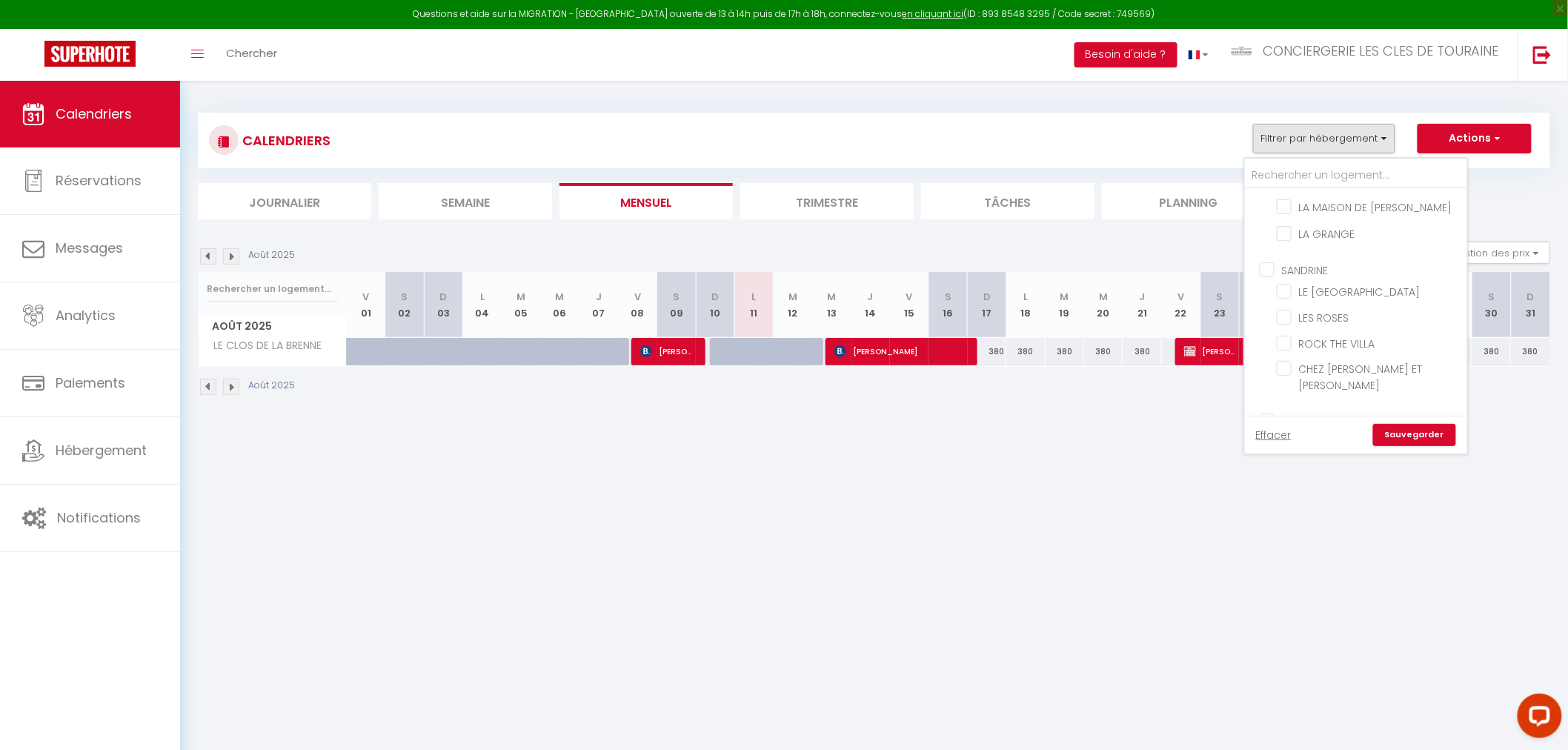
checkbox input "true"
checkbox input "false"
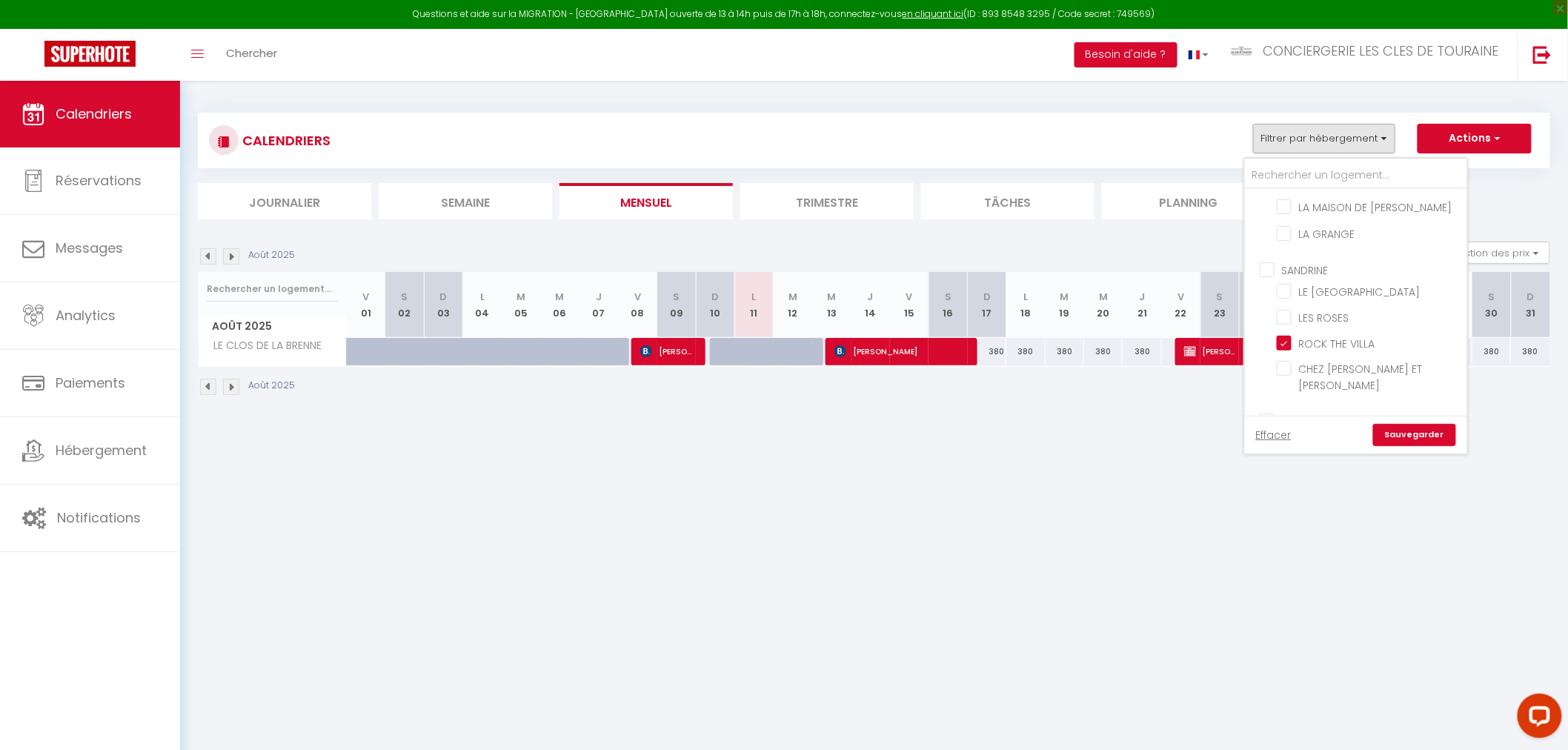
checkbox input "false"
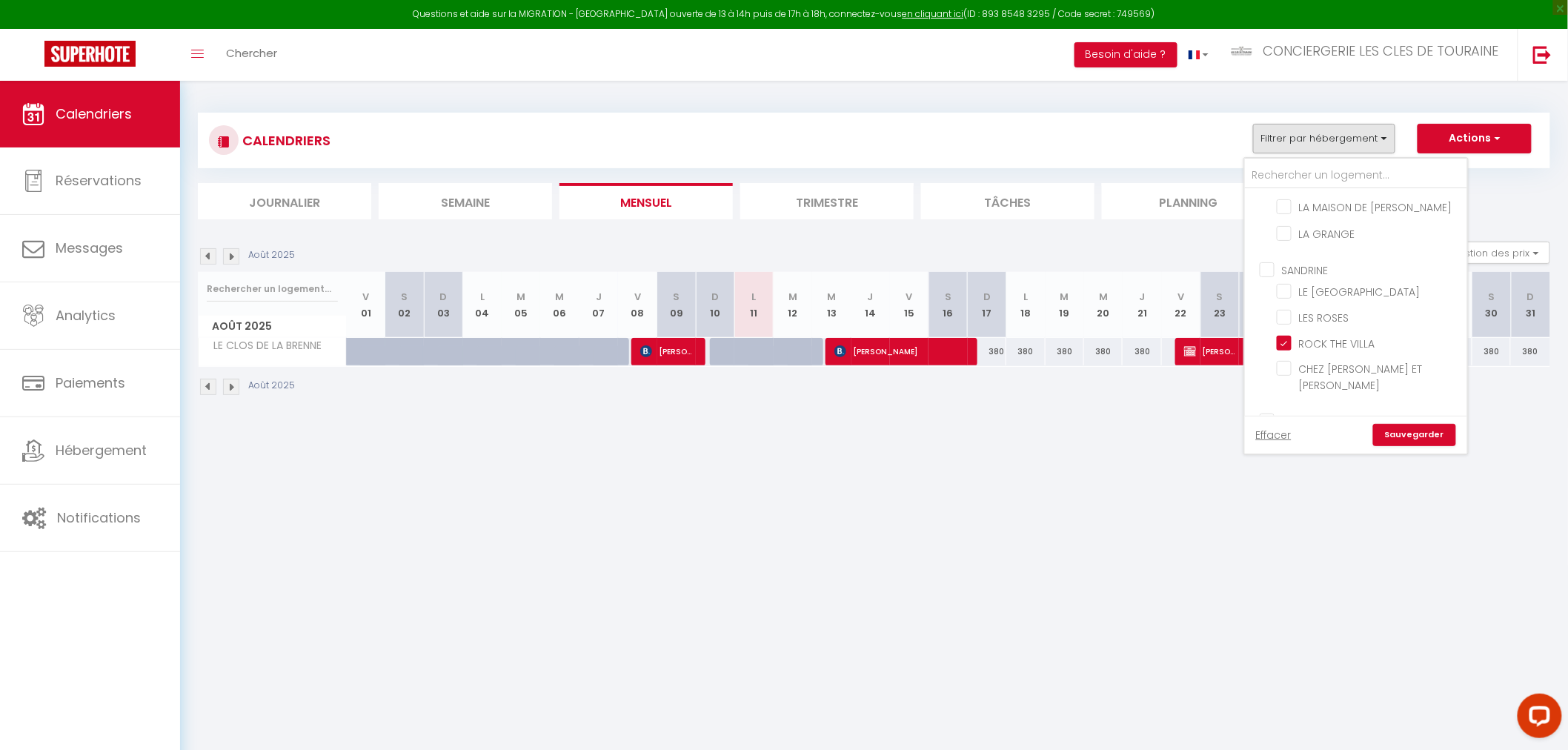
checkbox input "false"
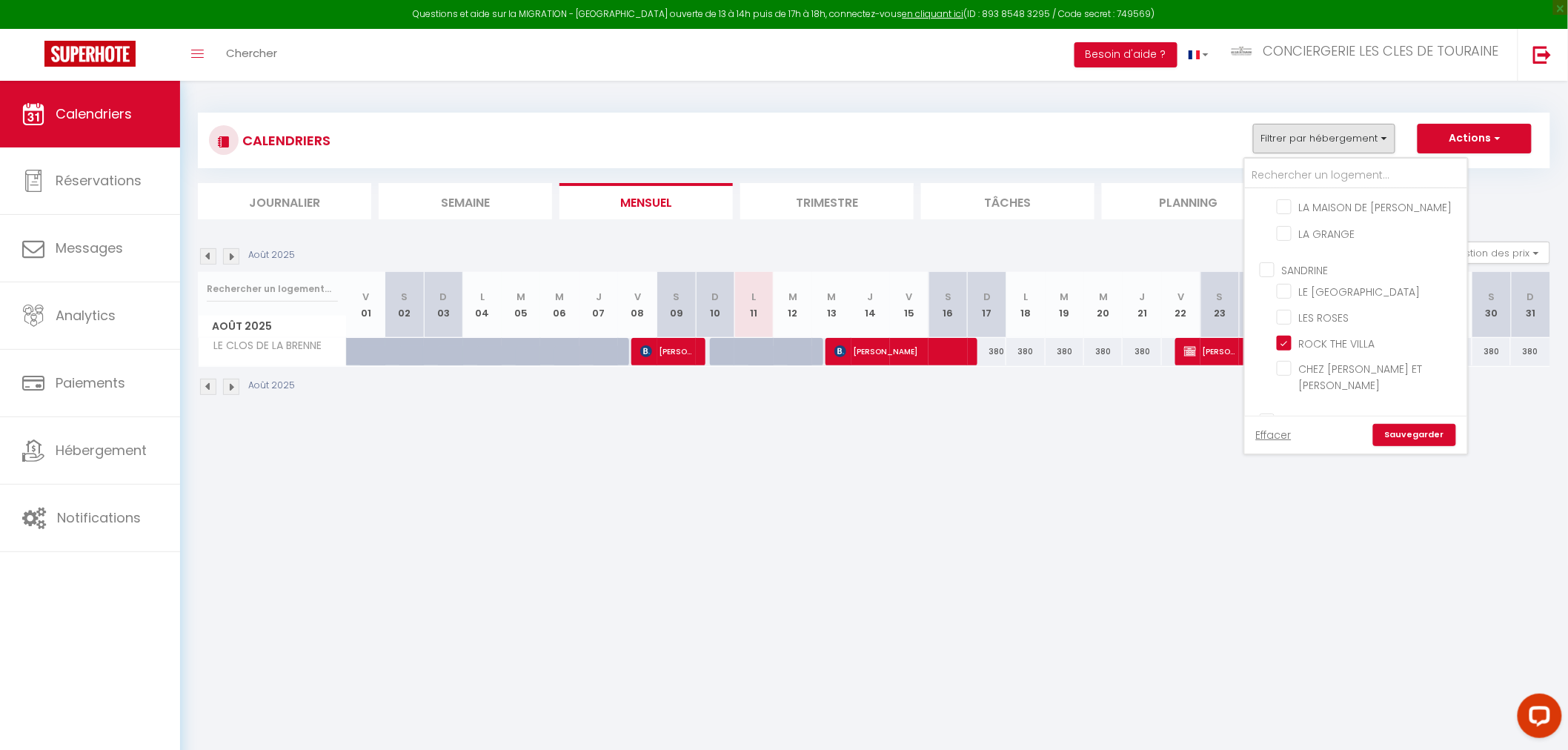
checkbox input "false"
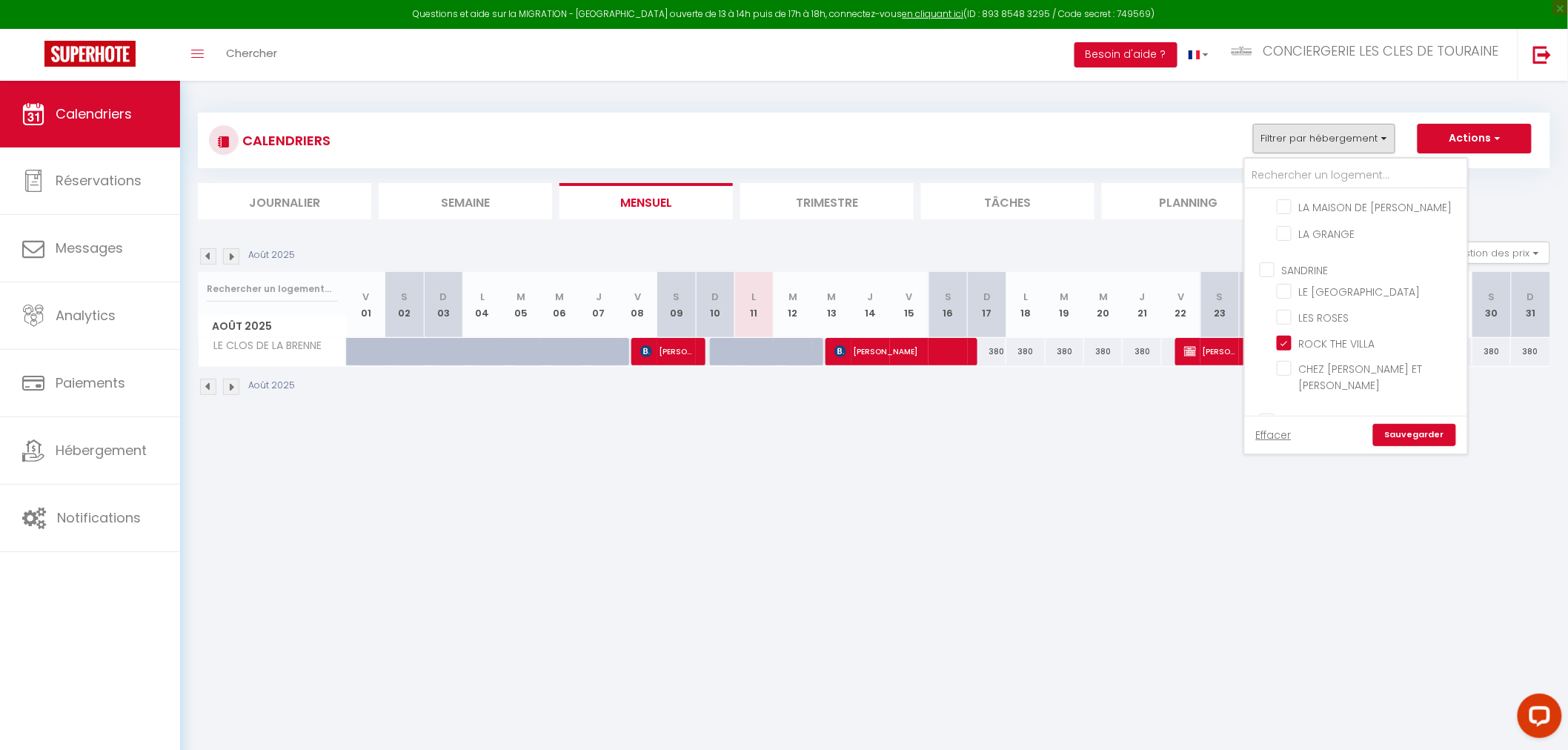
checkbox input "false"
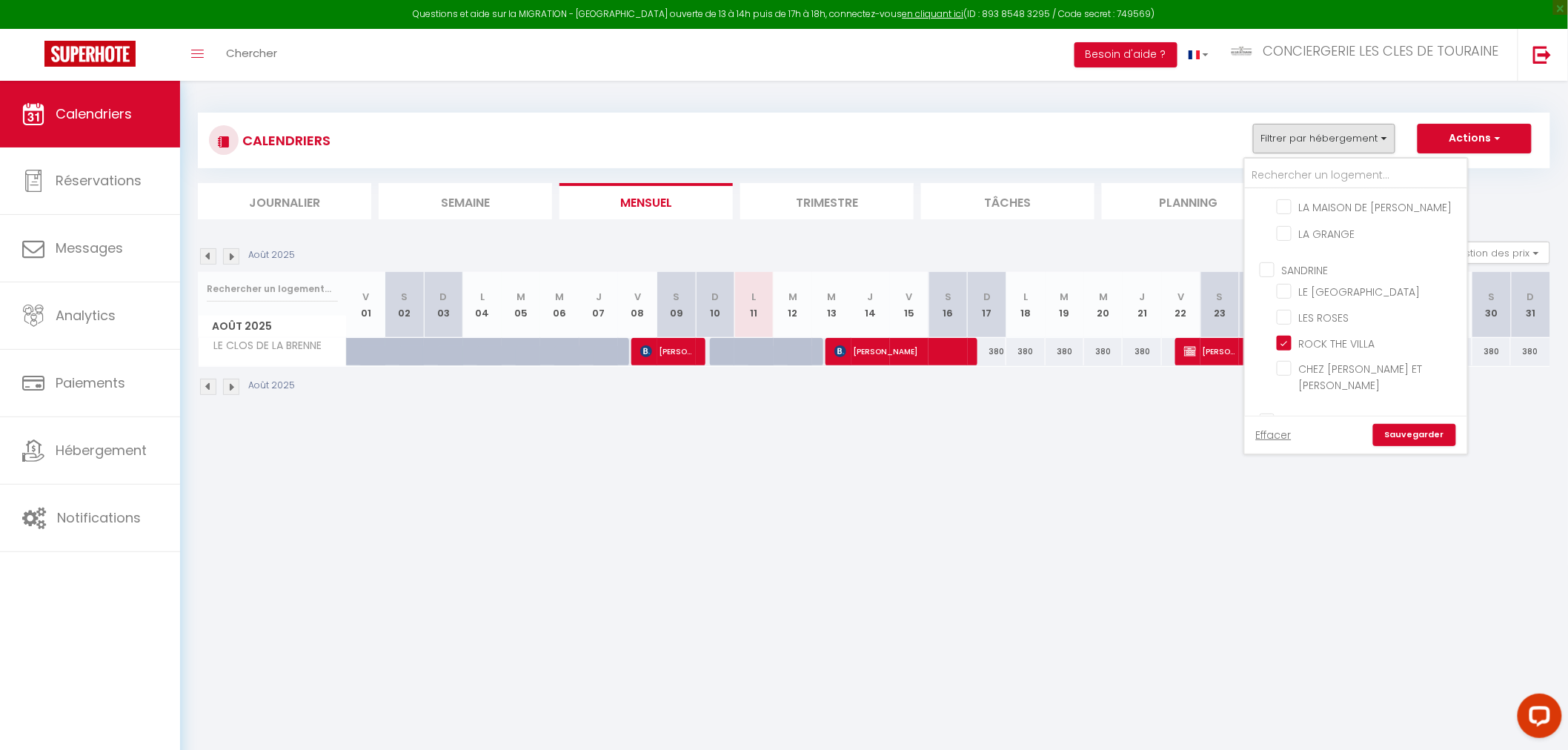
checkbox input "false"
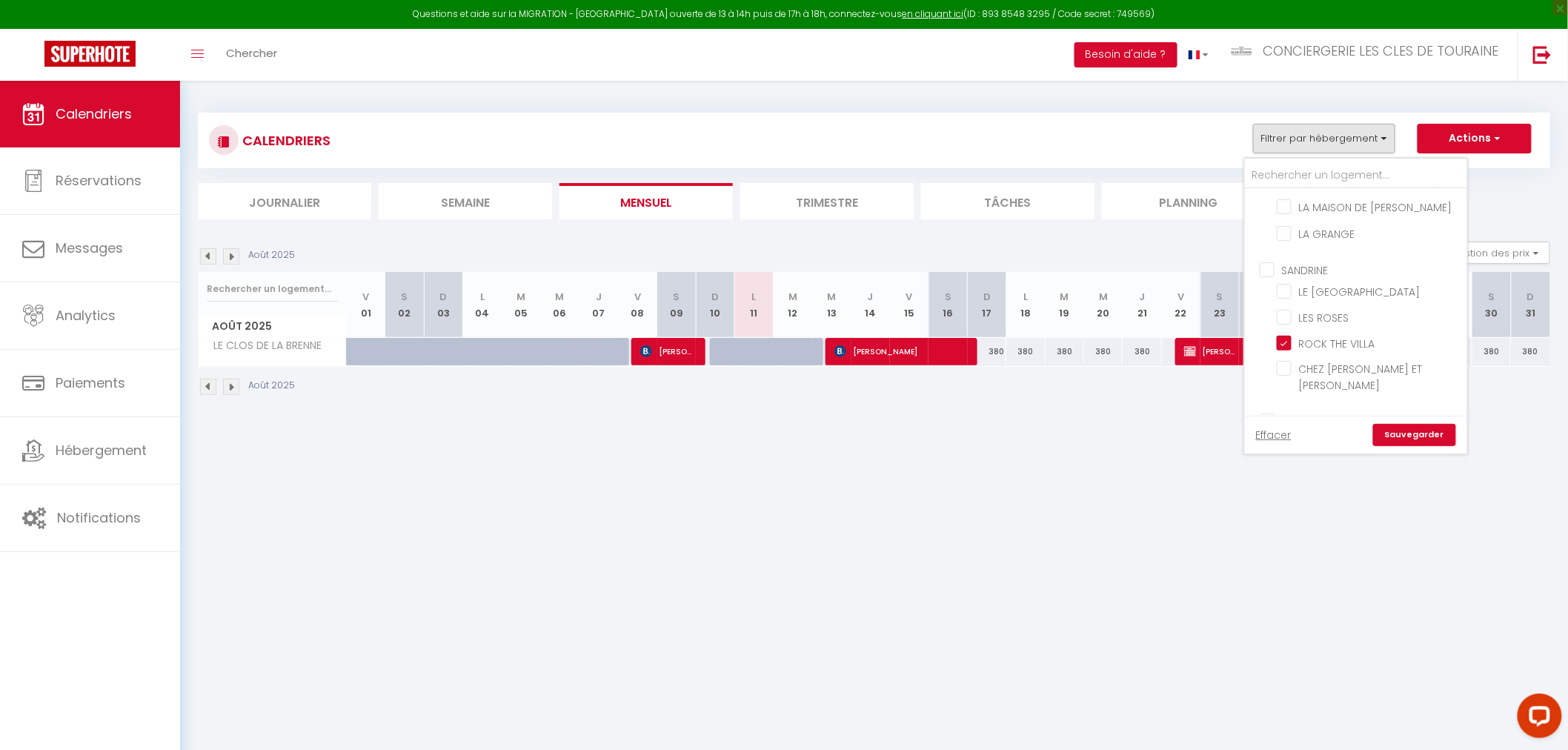
checkbox input "false"
click at [1403, 434] on link "Sauvegarder" at bounding box center [1414, 435] width 83 height 22
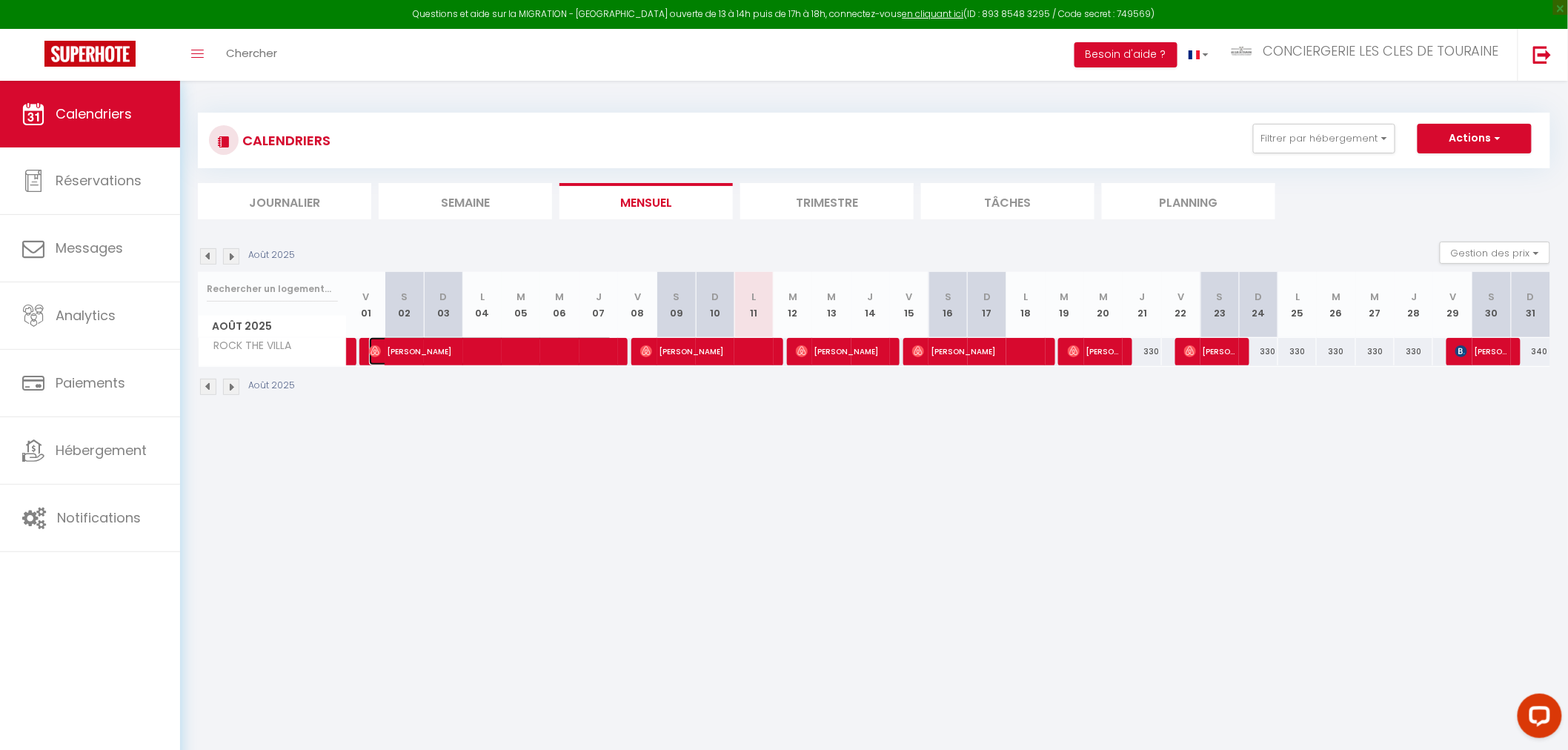
click at [595, 354] on span "[PERSON_NAME]" at bounding box center [490, 351] width 244 height 28
select select "OK"
select select "0"
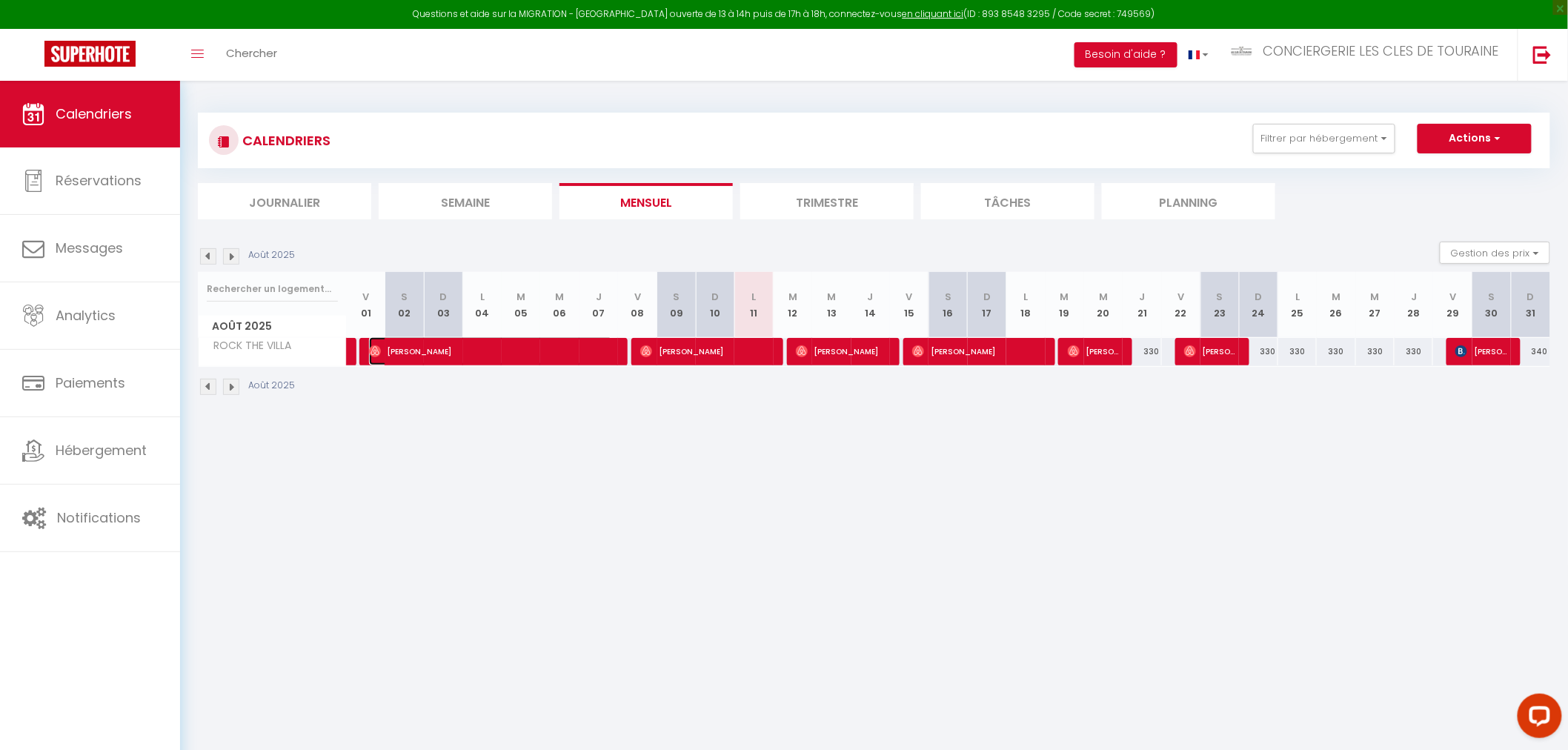
select select "1"
select select
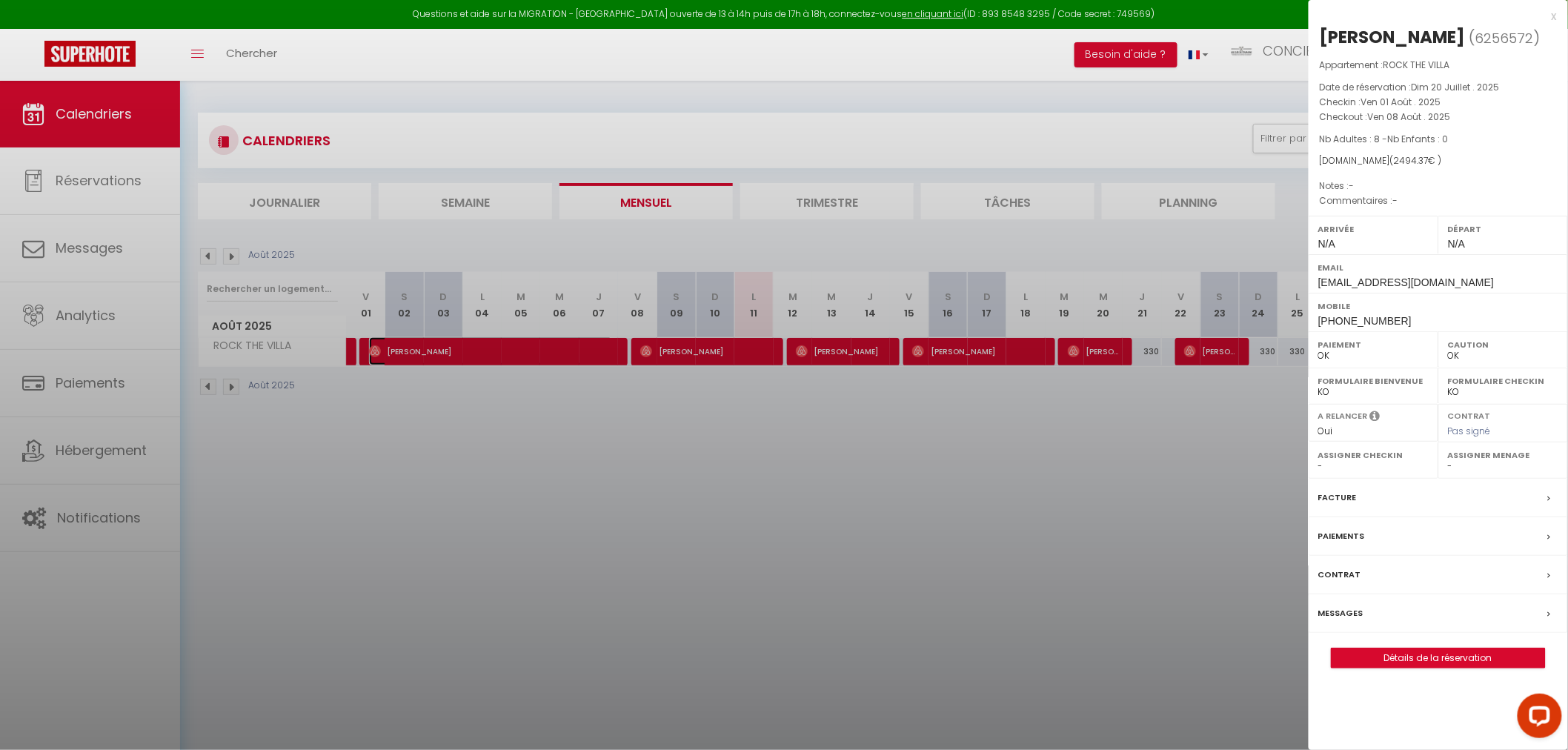
select select "25038"
select select "32445"
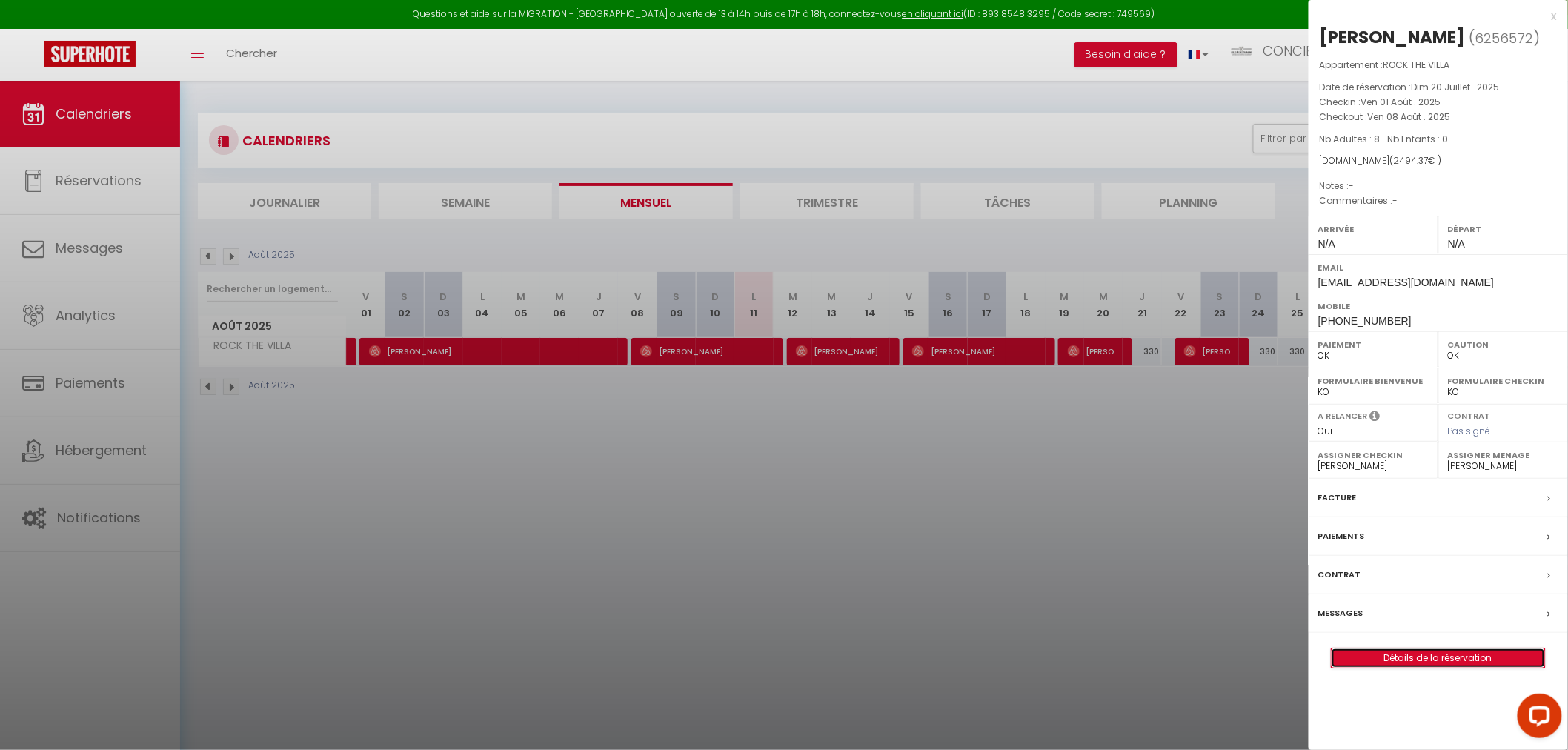
click at [1411, 650] on link "Détails de la réservation" at bounding box center [1437, 658] width 214 height 20
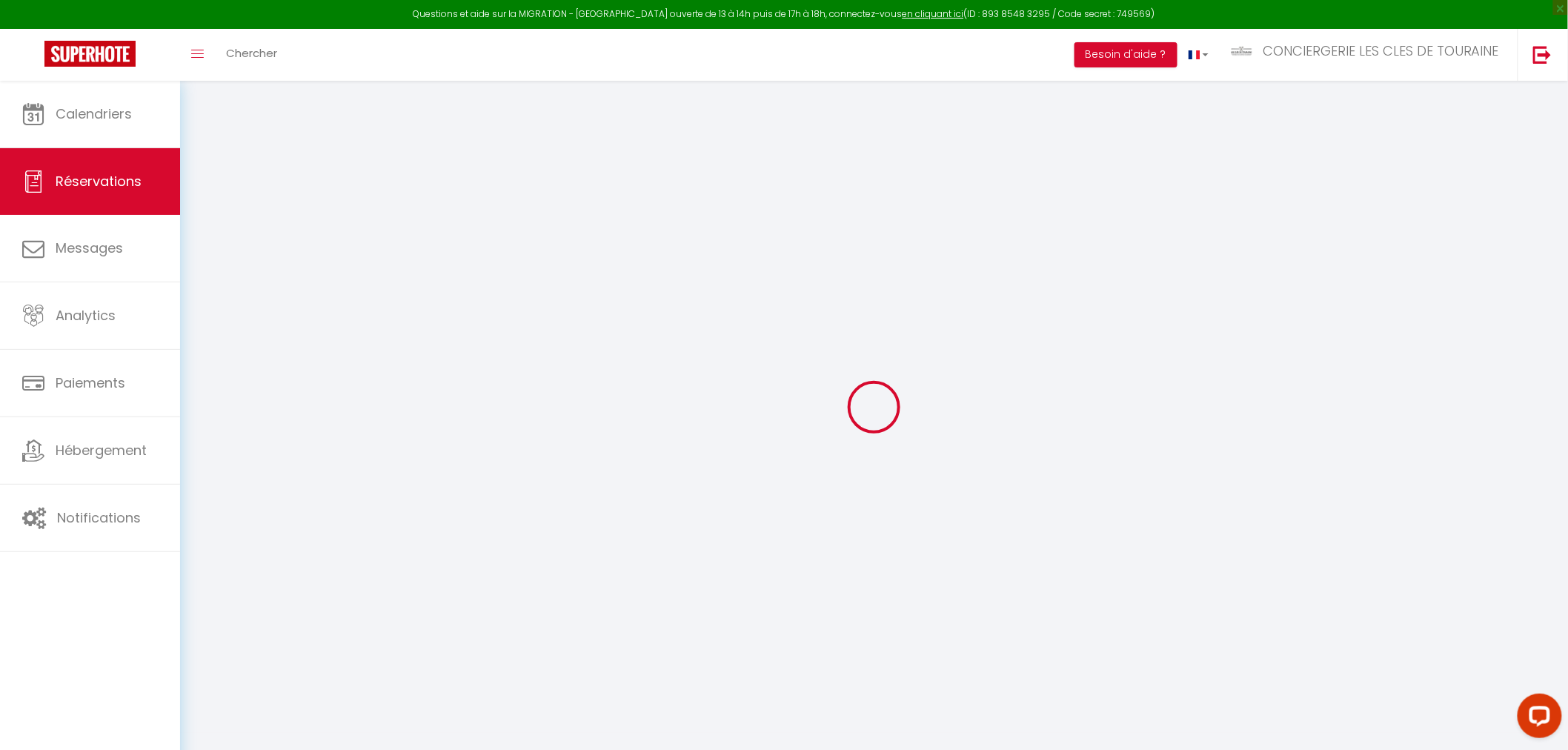
type input "[PERSON_NAME]"
type input "Chavrier"
type input "[EMAIL_ADDRESS][DOMAIN_NAME]"
type input "[PHONE_NUMBER]"
select select
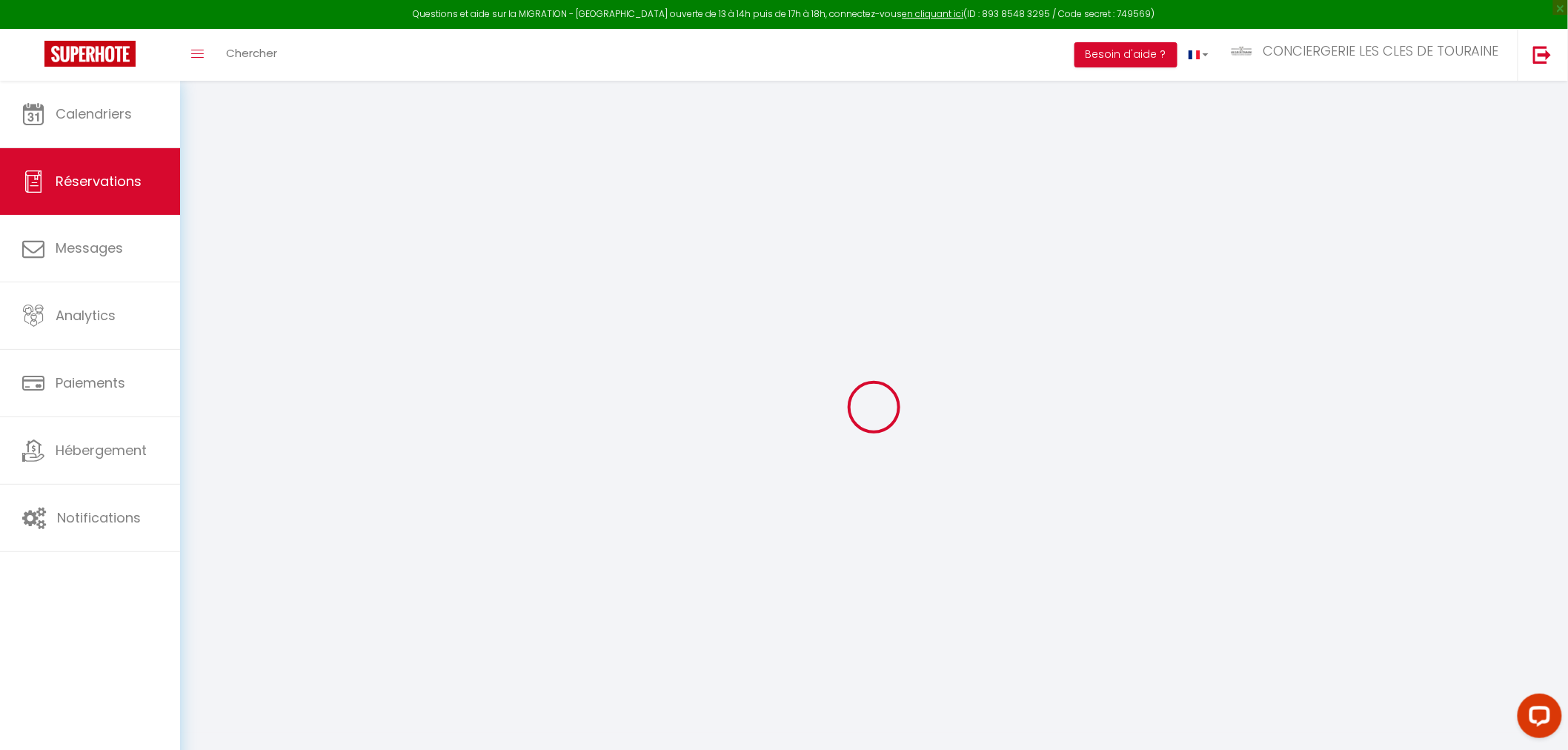
type input "86.2"
select select "54624"
select select "1"
select select
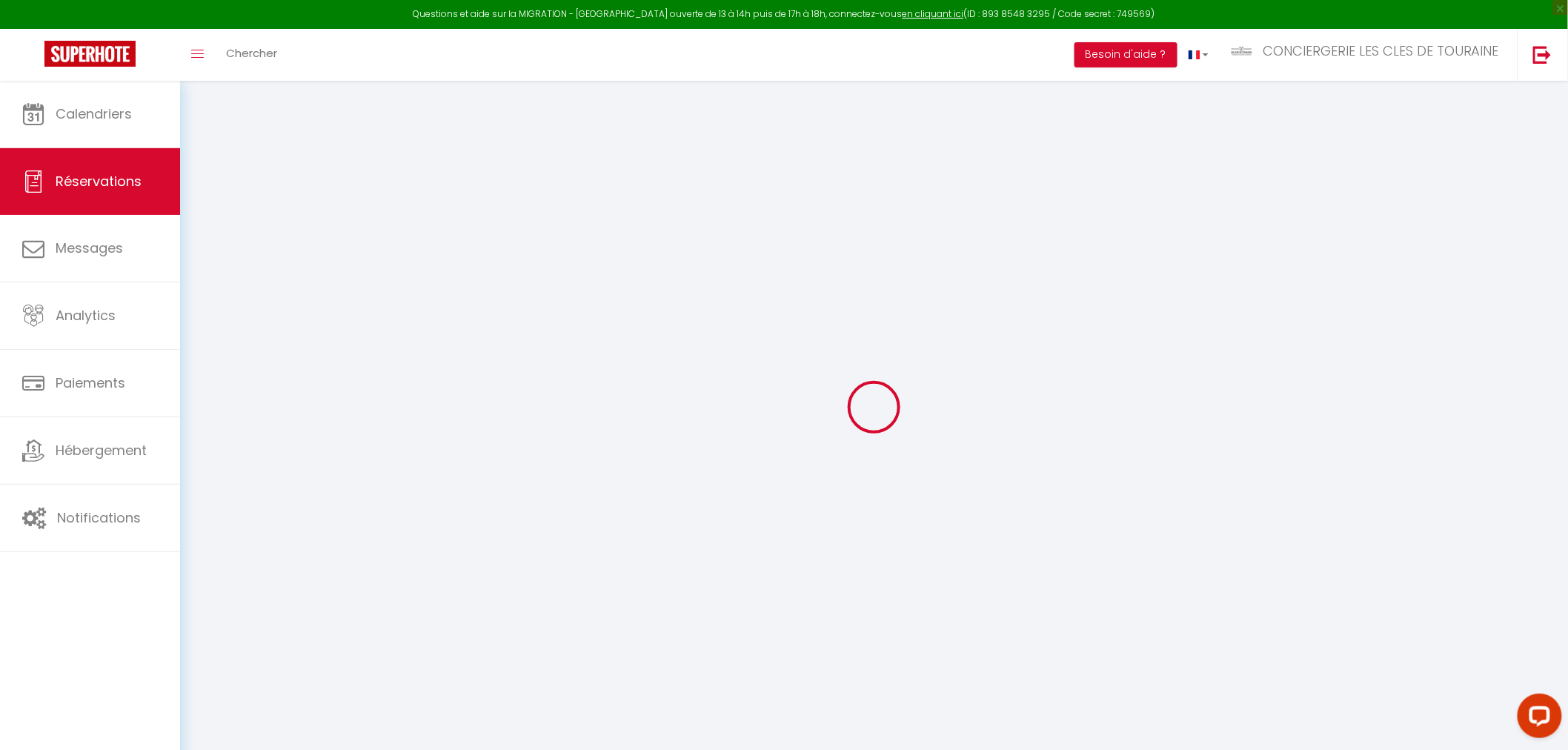
type input "8"
select select "12"
select select
type input "2274.3"
checkbox input "false"
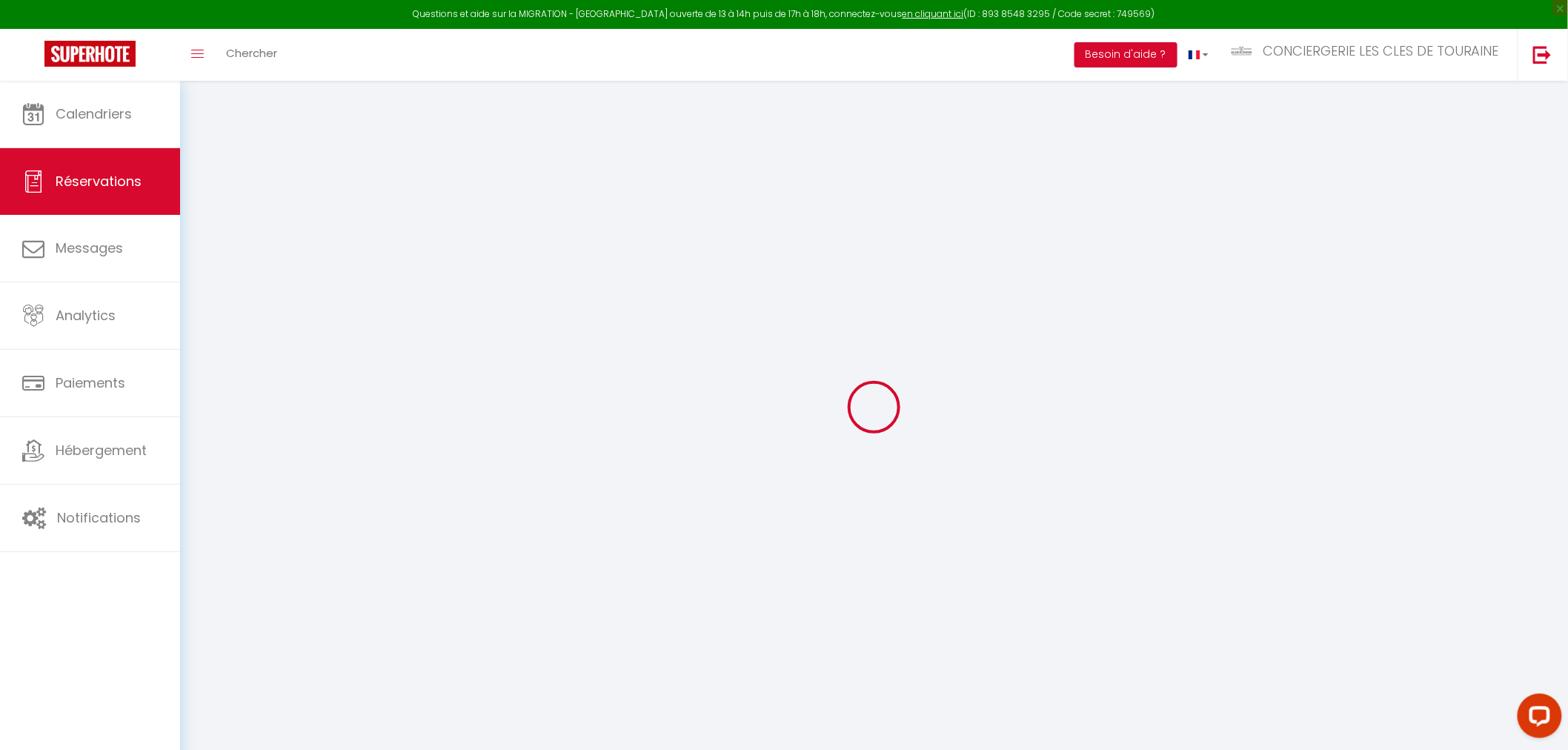
type input "0"
select select "1"
type input "0"
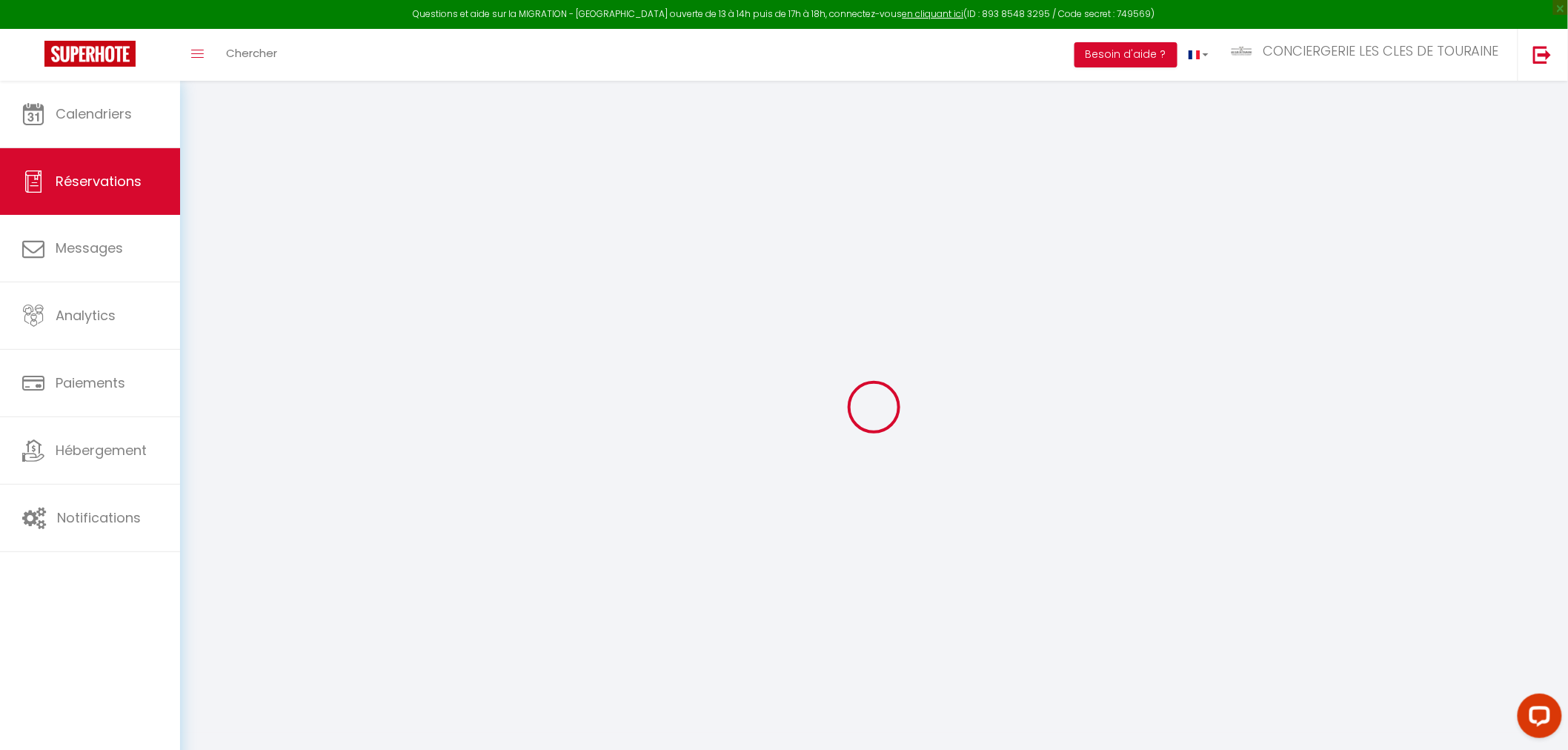
select select
select select "15"
checkbox input "false"
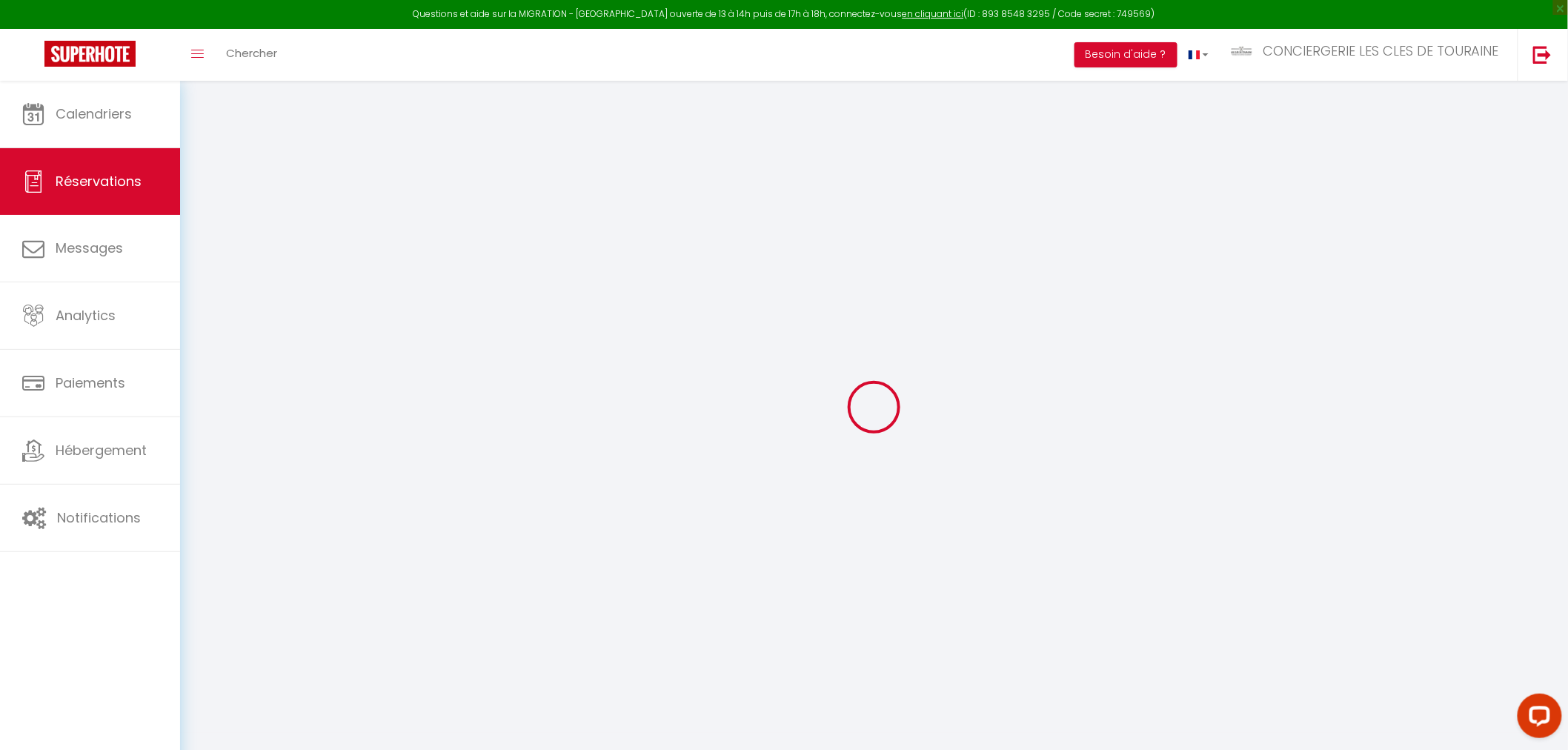
select select
checkbox input "false"
select select
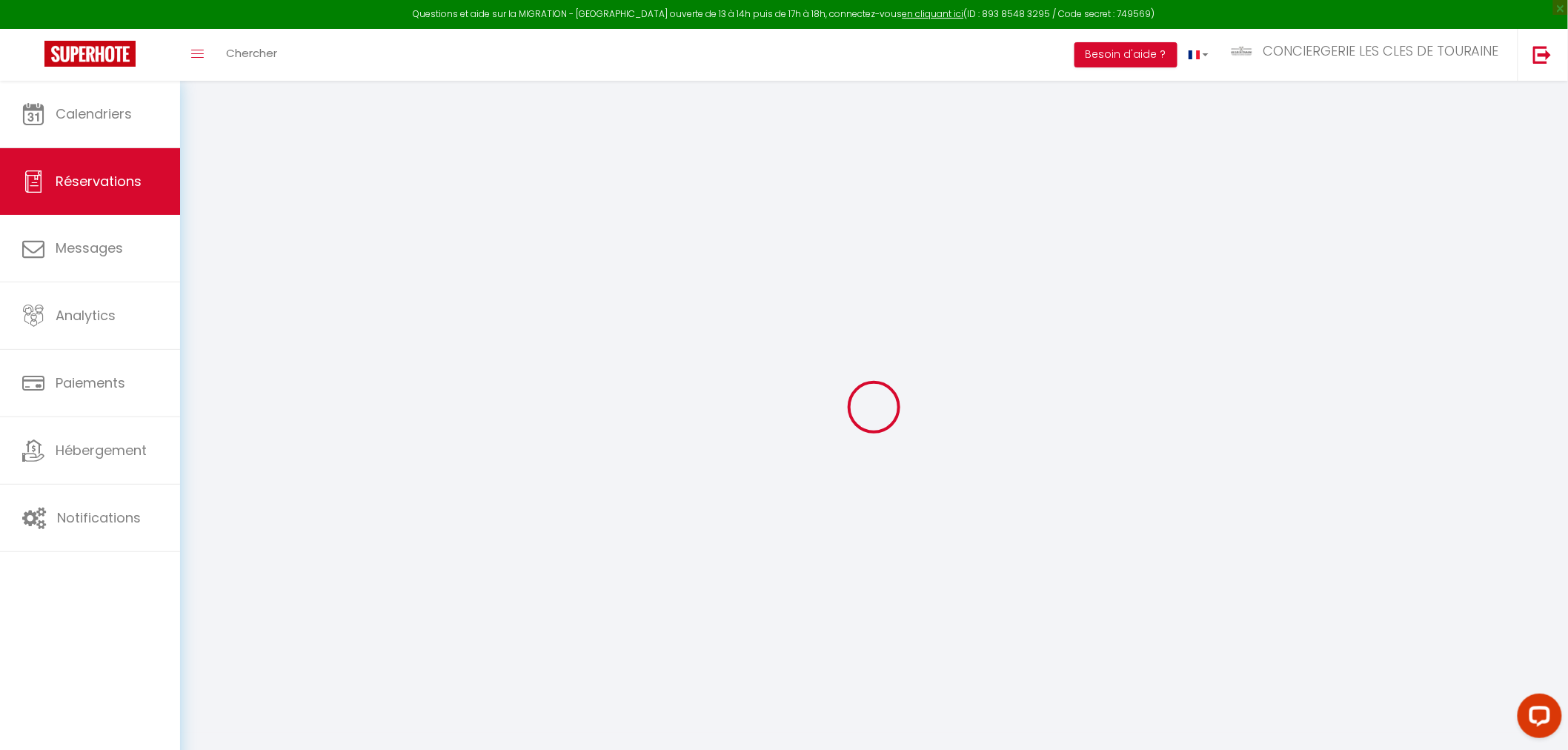
select select
checkbox input "false"
select select
type input "120"
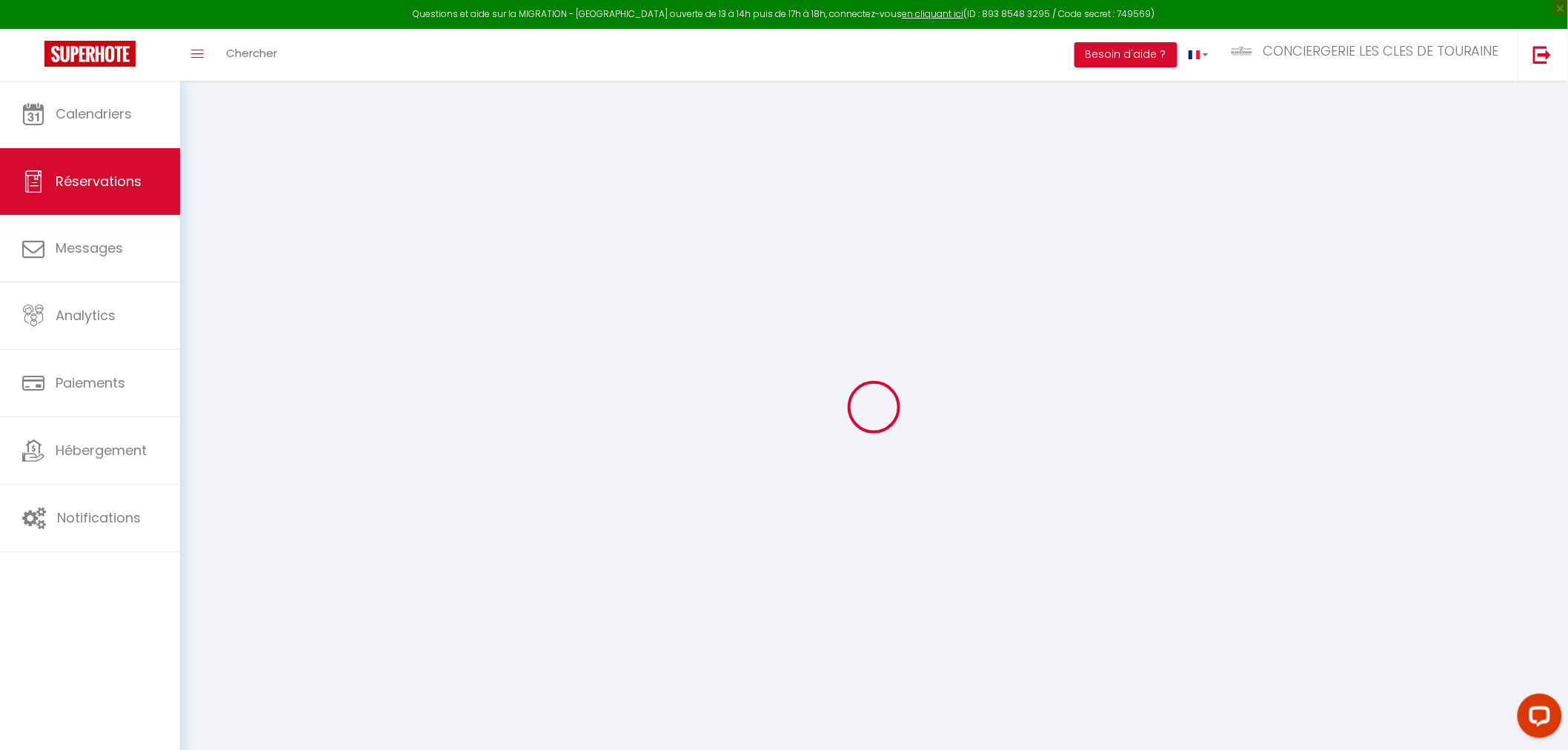
type input "100.07"
select select
checkbox input "false"
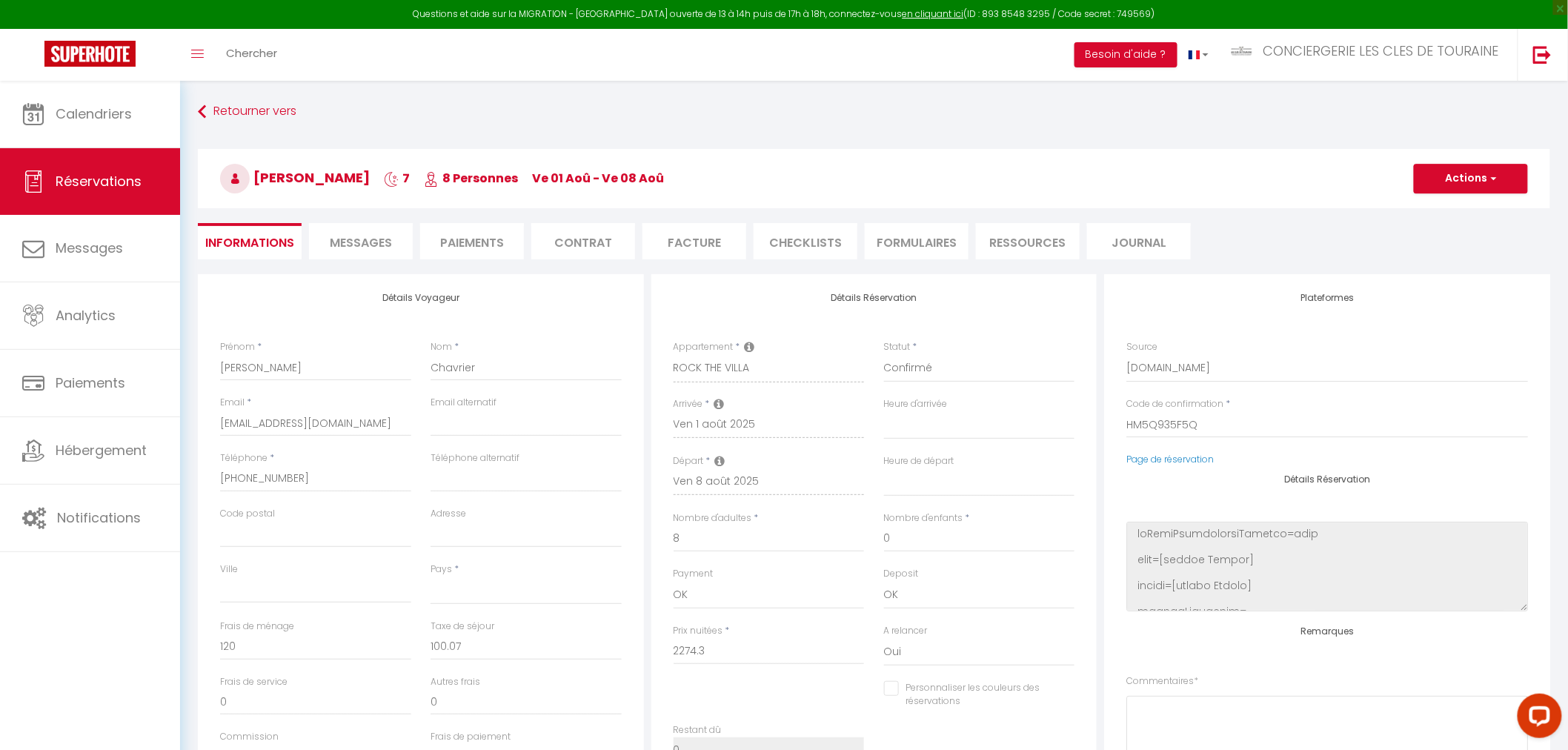
select select
checkbox input "false"
select select
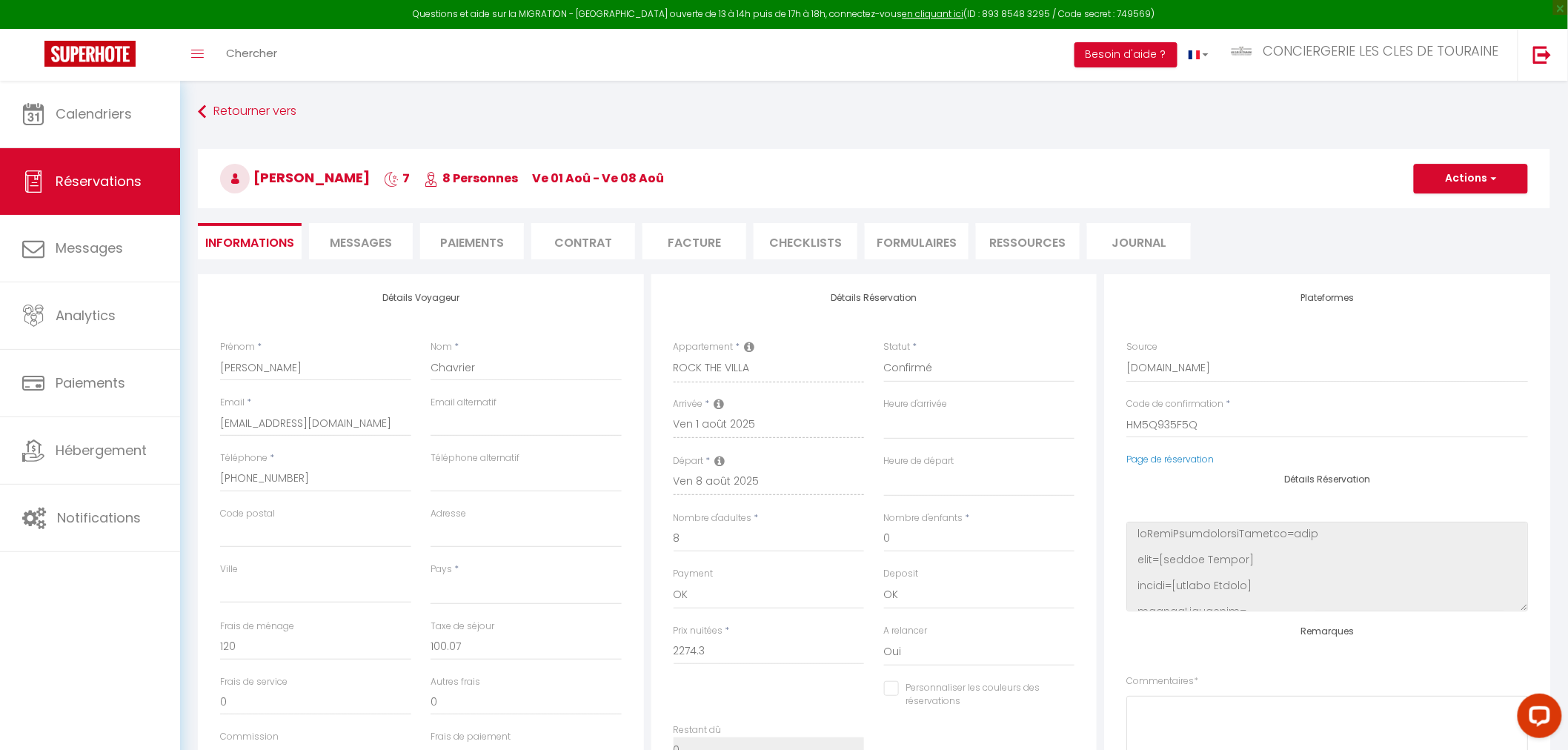
select select
checkbox input "false"
click at [85, 641] on div "Calendriers Réservations Messages Analytics Paiements Hébergement Notifications" at bounding box center [90, 431] width 180 height 701
